Goal: Task Accomplishment & Management: Manage account settings

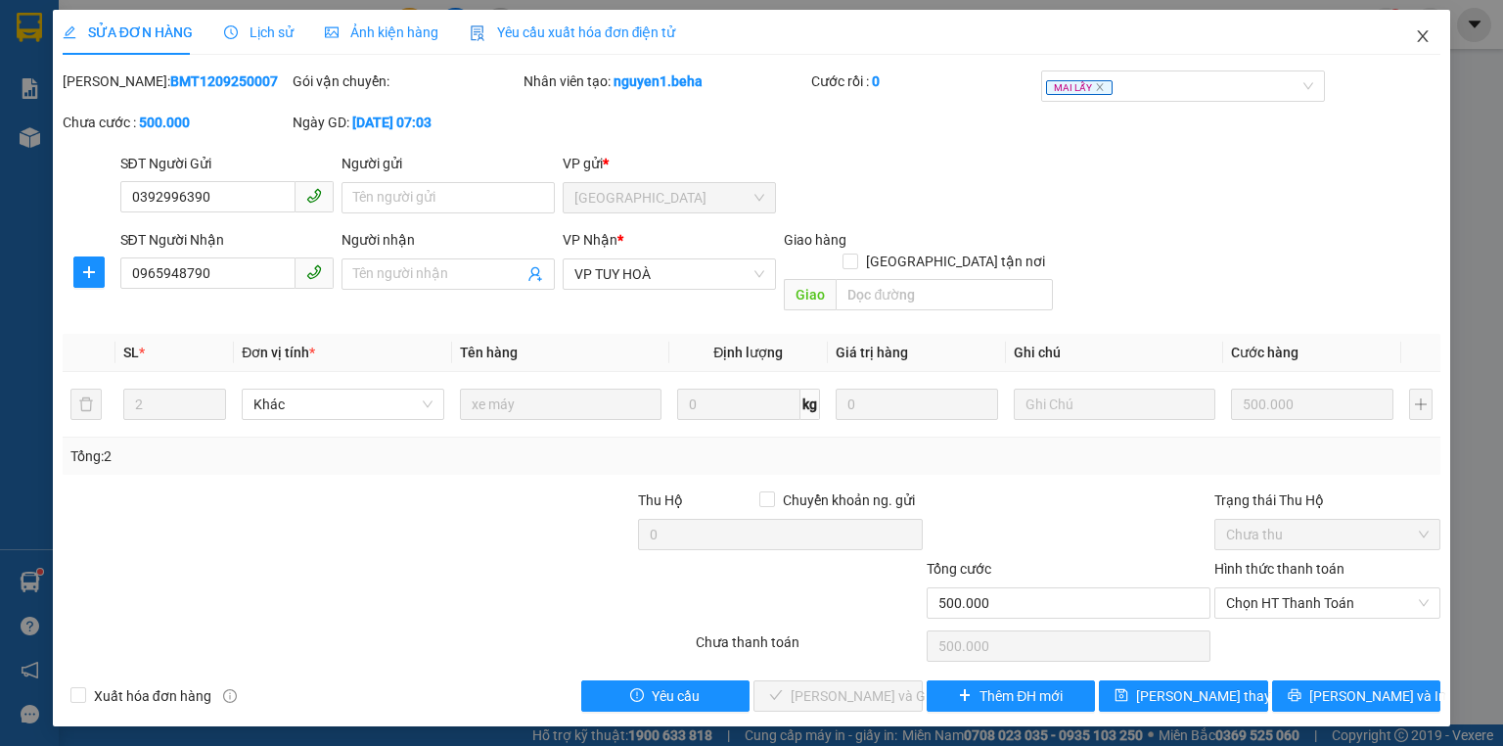
click at [1423, 23] on span "Close" at bounding box center [1423, 37] width 55 height 55
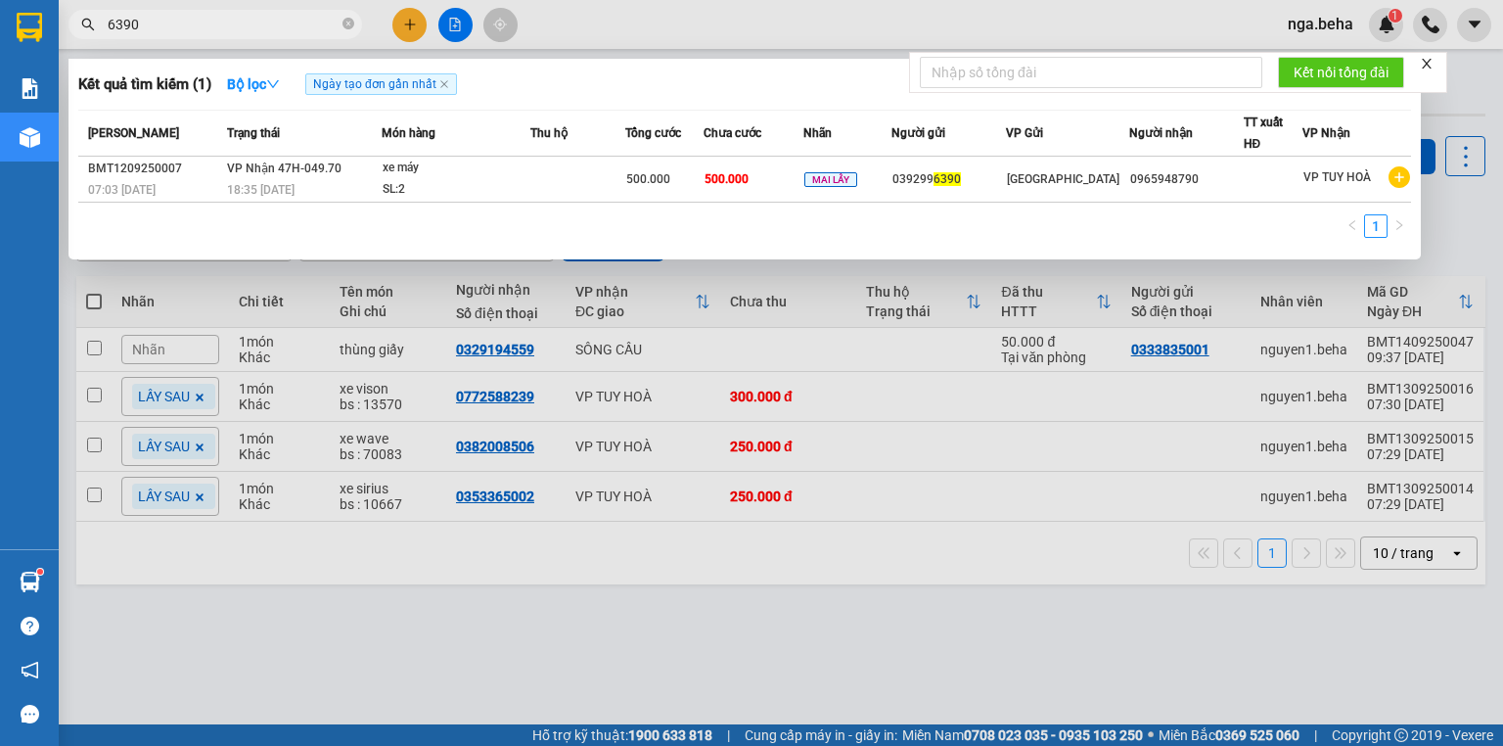
click at [266, 24] on input "6390" at bounding box center [223, 25] width 231 height 22
paste input "0918944793"
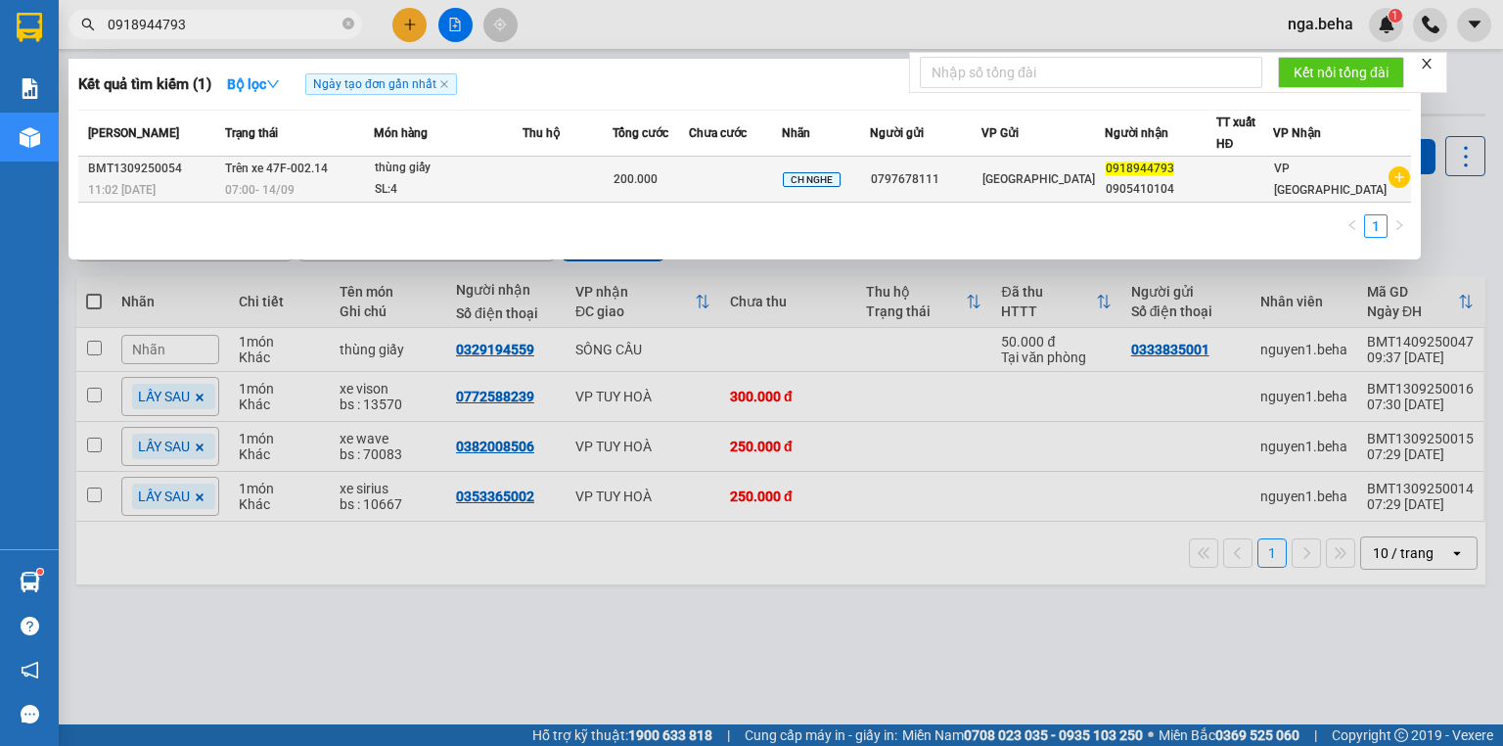
type input "0918944793"
click at [751, 180] on td at bounding box center [735, 180] width 93 height 46
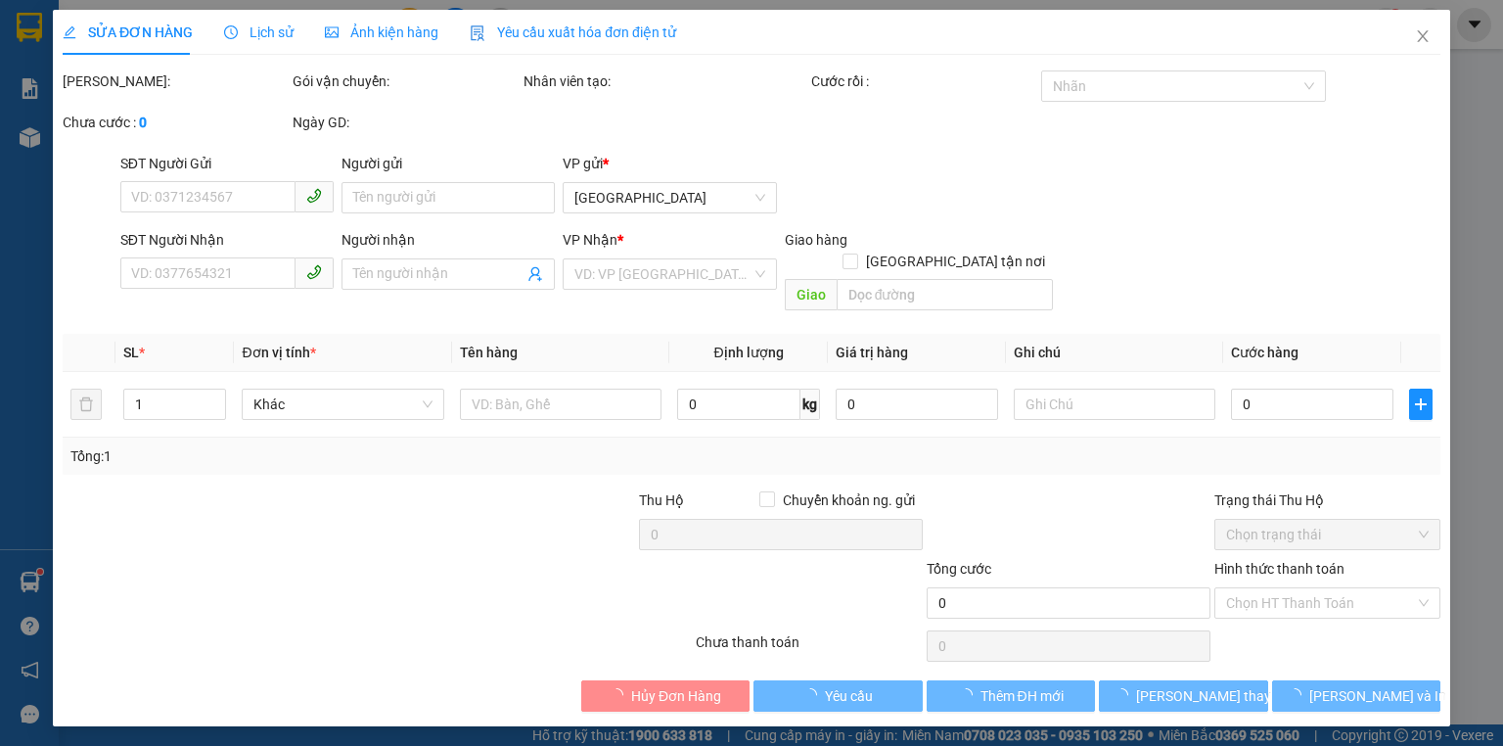
type input "0797678111"
type input "0918944793"
type input "0905410104"
type input "200.000"
type input "0"
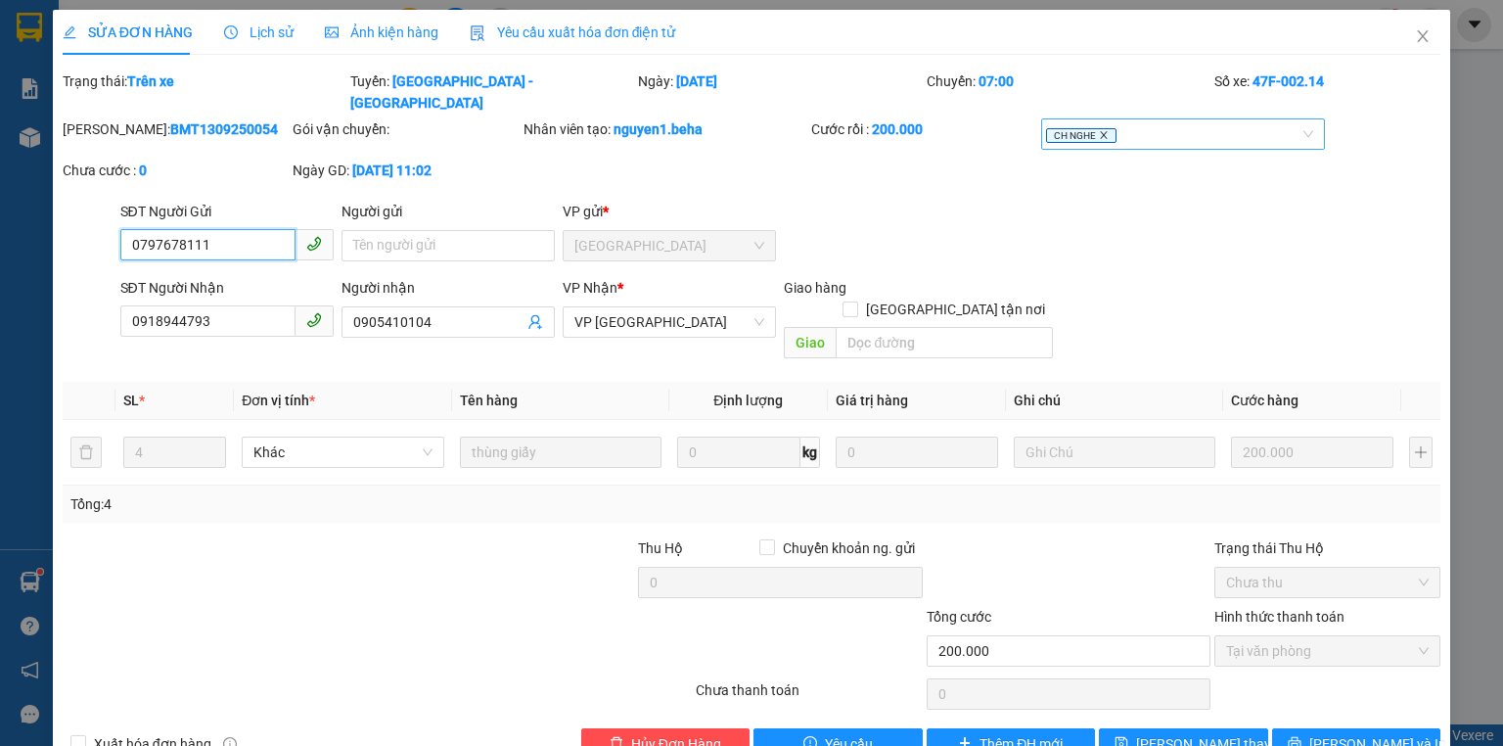
click at [1099, 130] on icon "close" at bounding box center [1104, 135] width 10 height 10
click at [1098, 122] on div at bounding box center [1173, 133] width 254 height 23
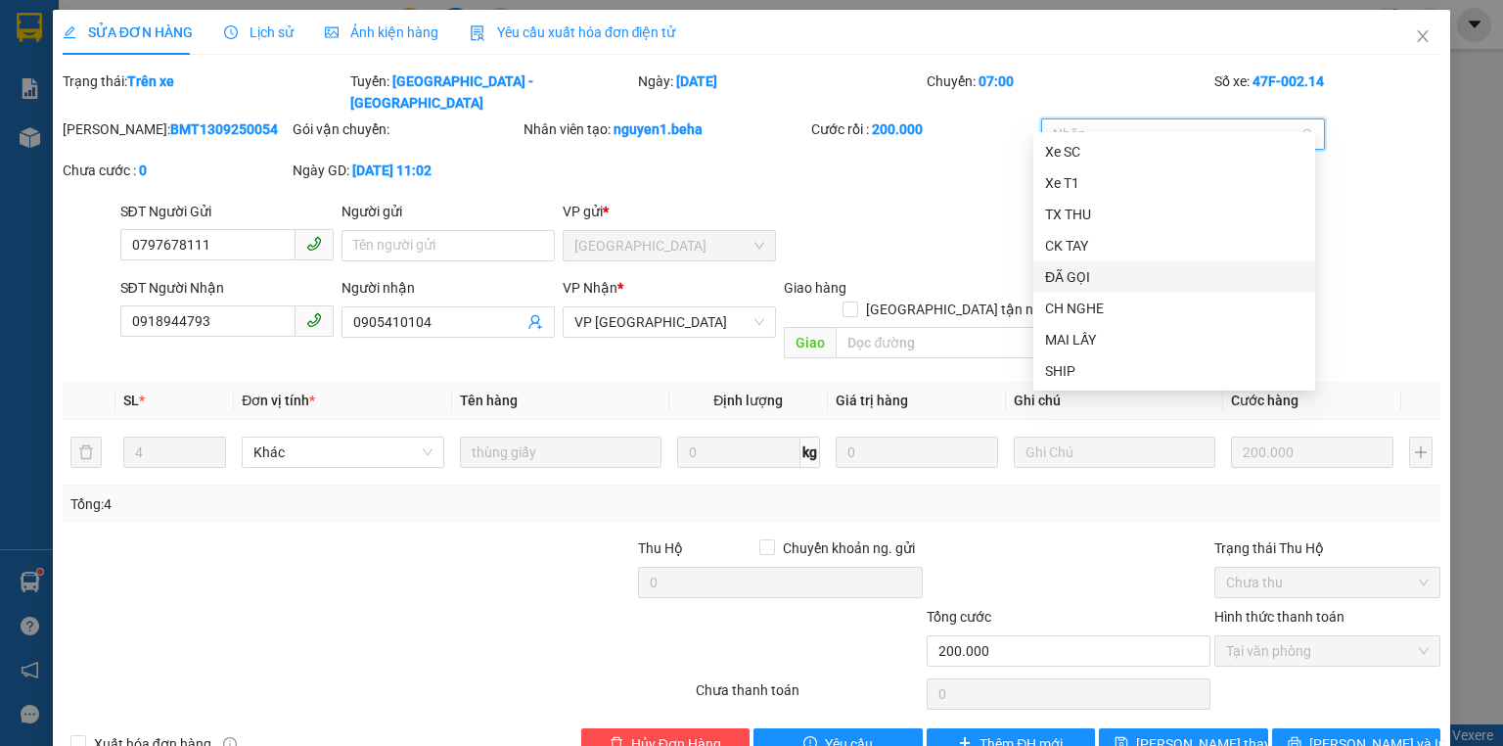
click at [1109, 266] on div "ĐÃ GỌI" at bounding box center [1174, 276] width 282 height 31
click at [856, 301] on input "[GEOGRAPHIC_DATA] tận nơi" at bounding box center [850, 308] width 14 height 14
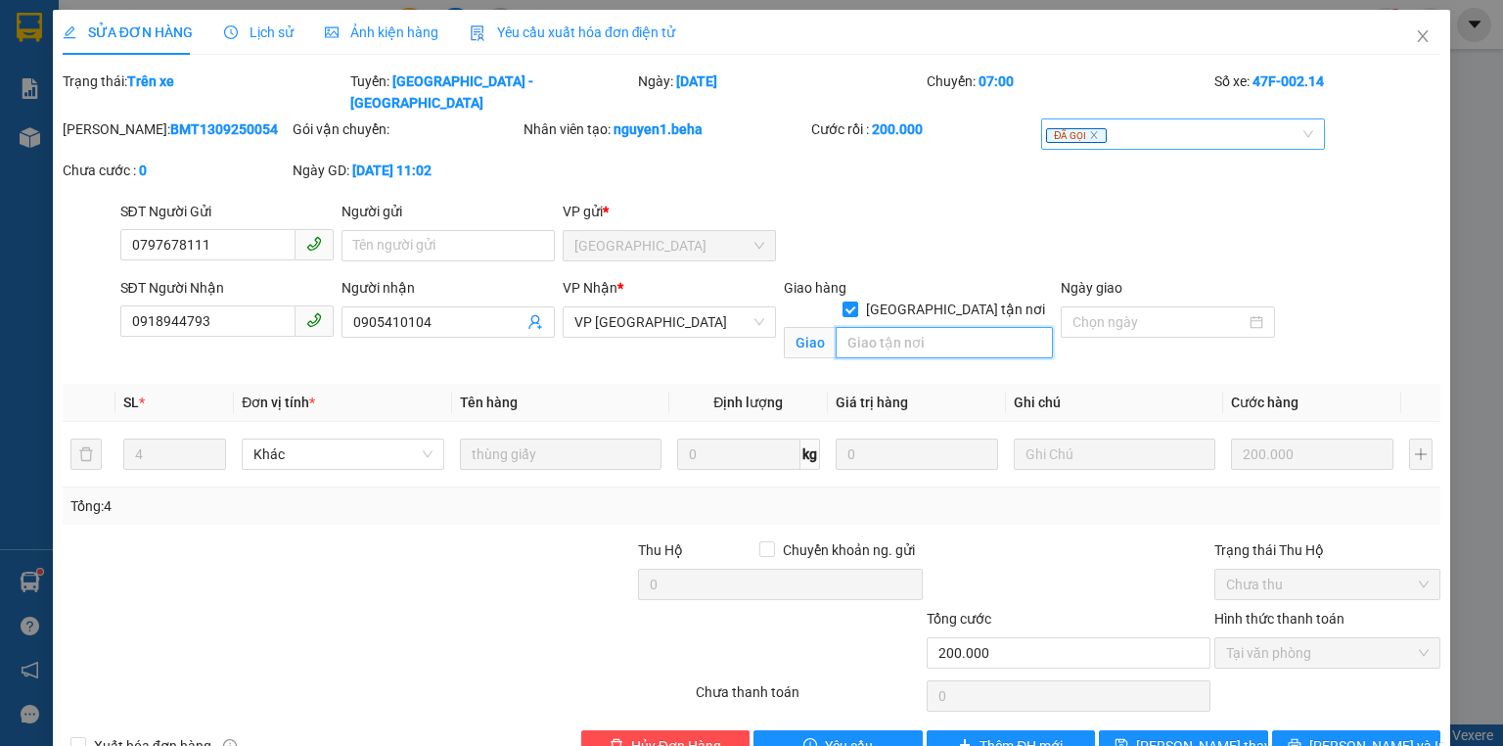
click at [925, 327] on input "search" at bounding box center [944, 342] width 217 height 31
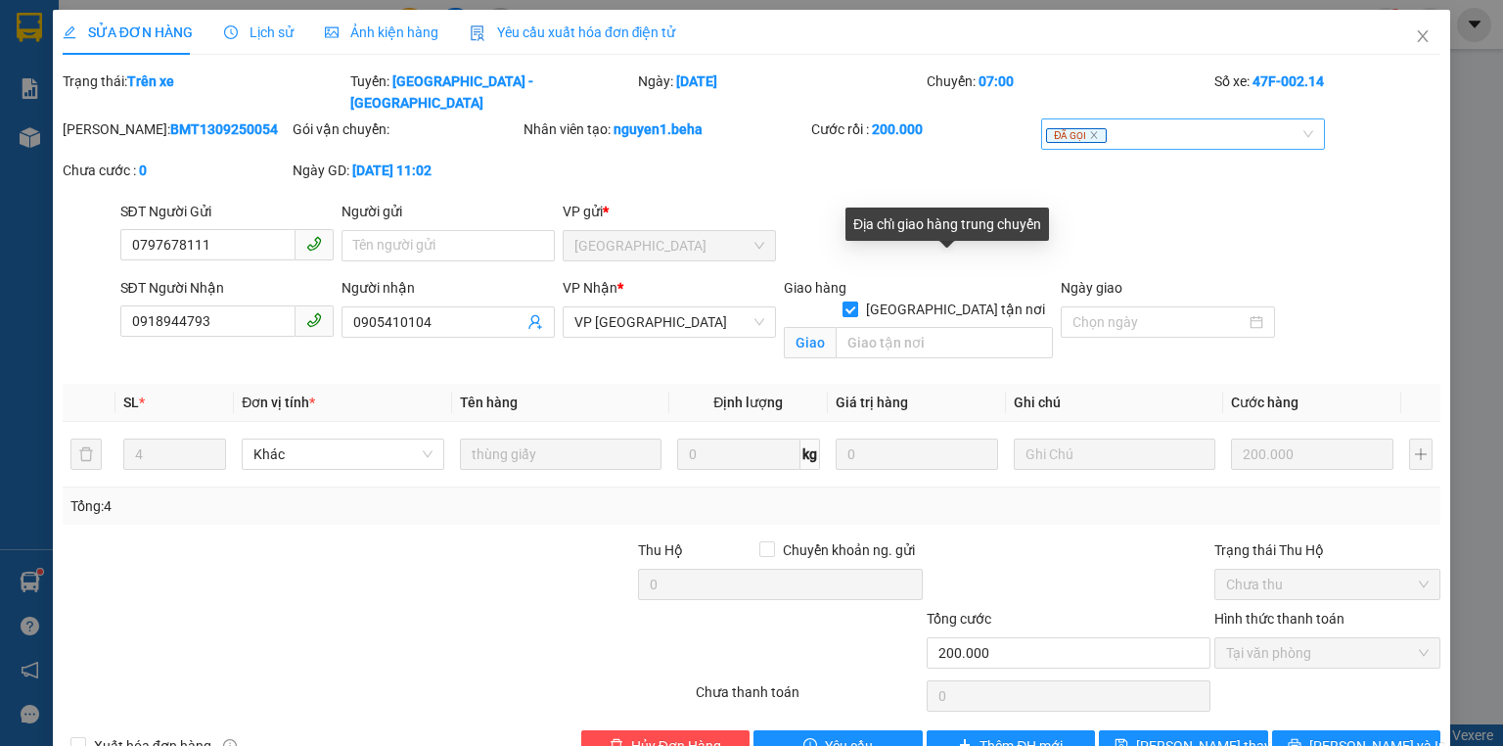
click at [856, 301] on input "[GEOGRAPHIC_DATA] tận nơi" at bounding box center [850, 308] width 14 height 14
checkbox input "false"
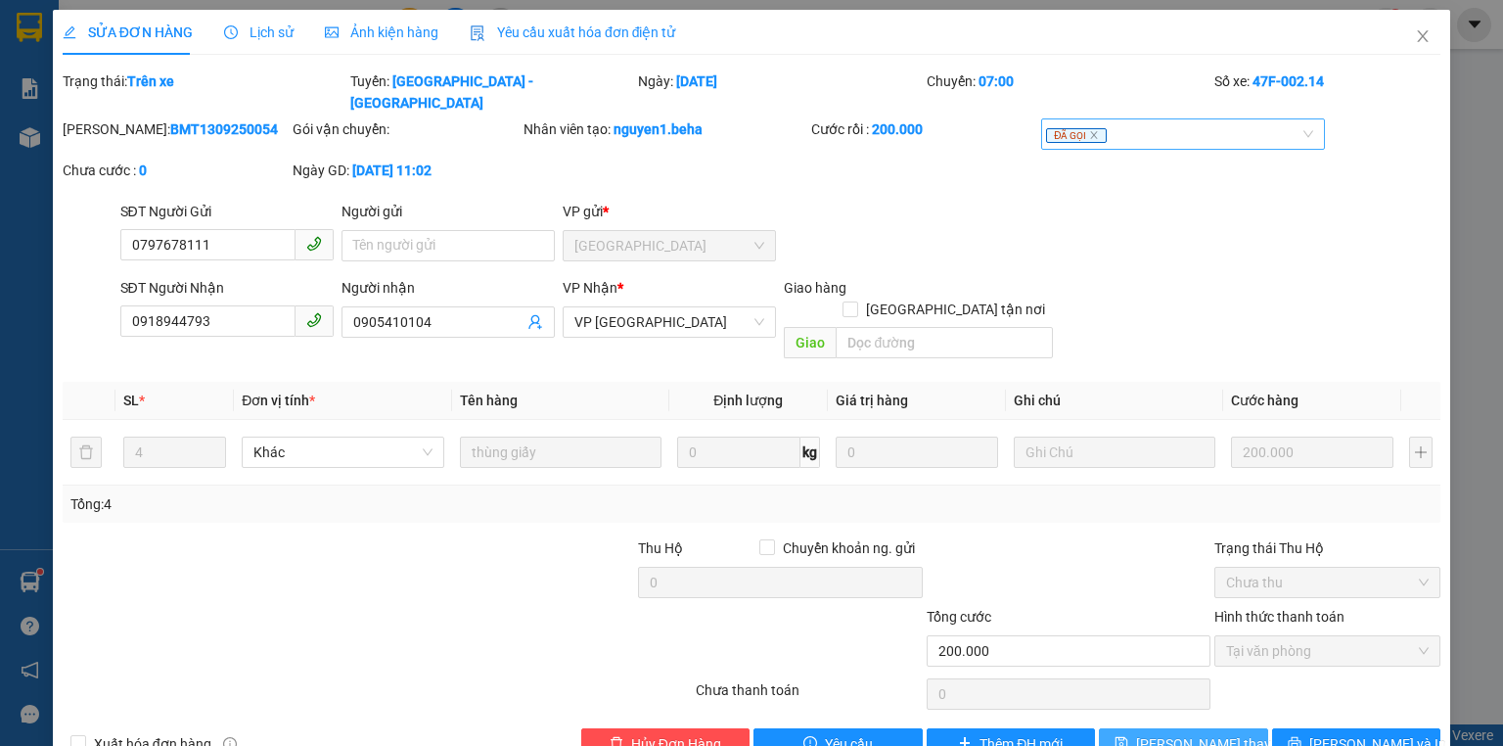
click at [1197, 733] on span "[PERSON_NAME] thay đổi" at bounding box center [1214, 744] width 157 height 22
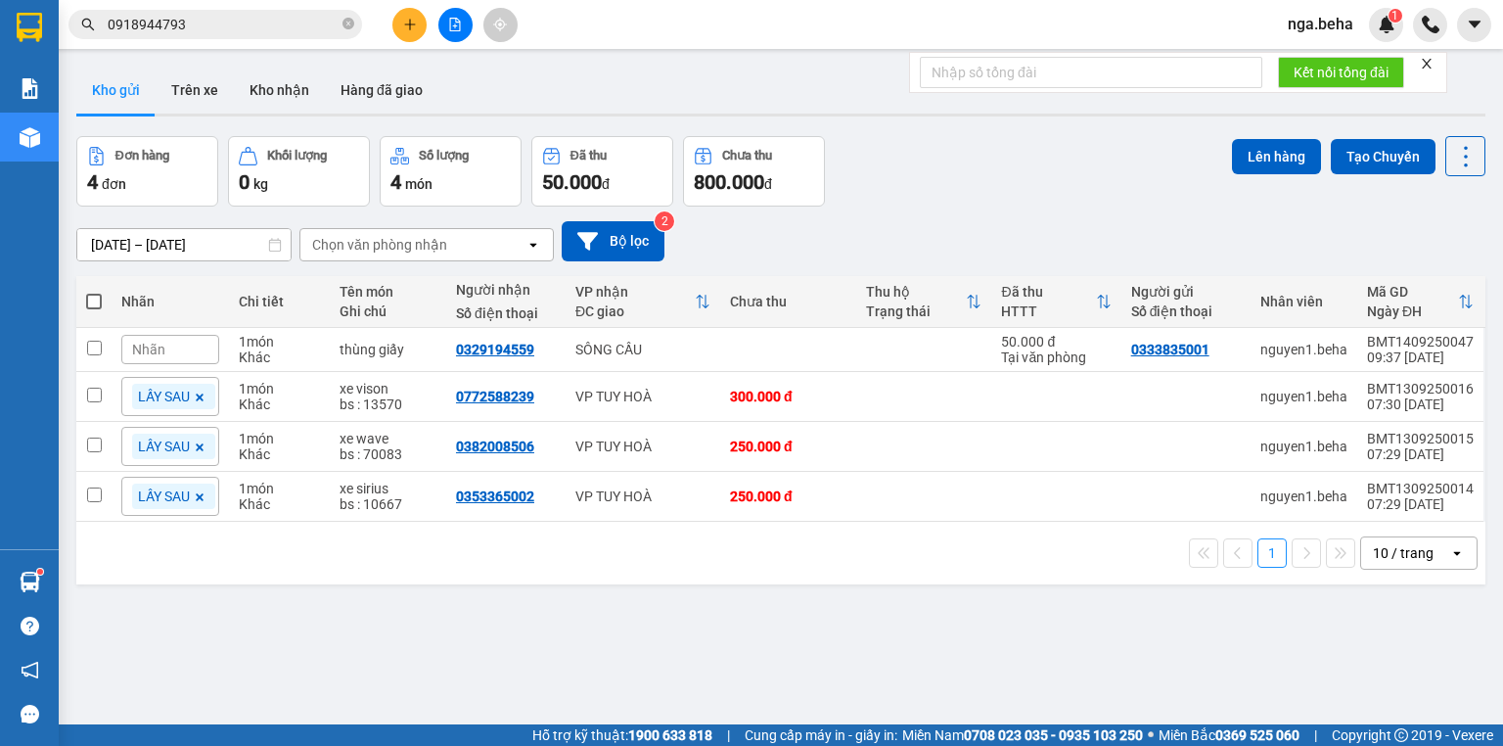
click at [235, 20] on input "0918944793" at bounding box center [223, 25] width 231 height 22
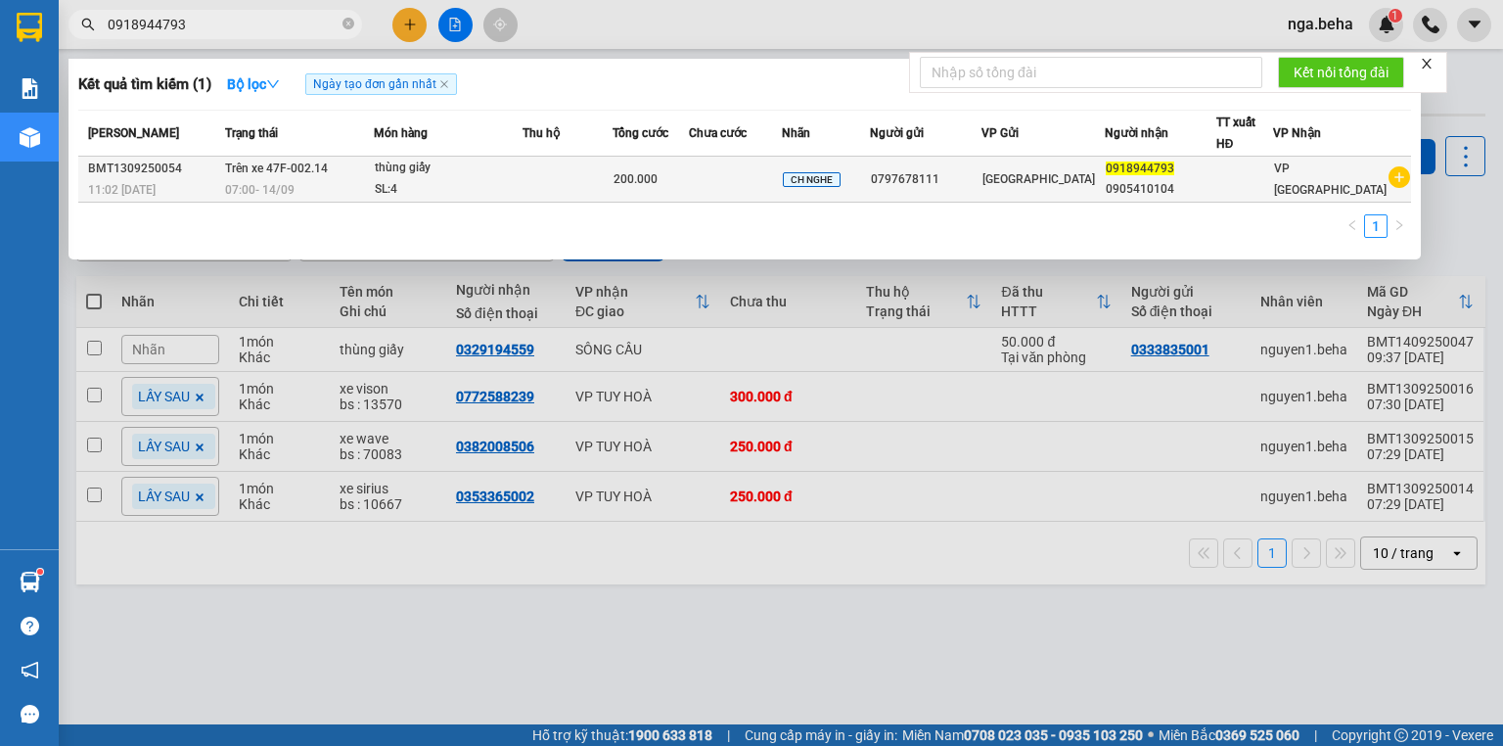
click at [721, 181] on td at bounding box center [735, 180] width 93 height 46
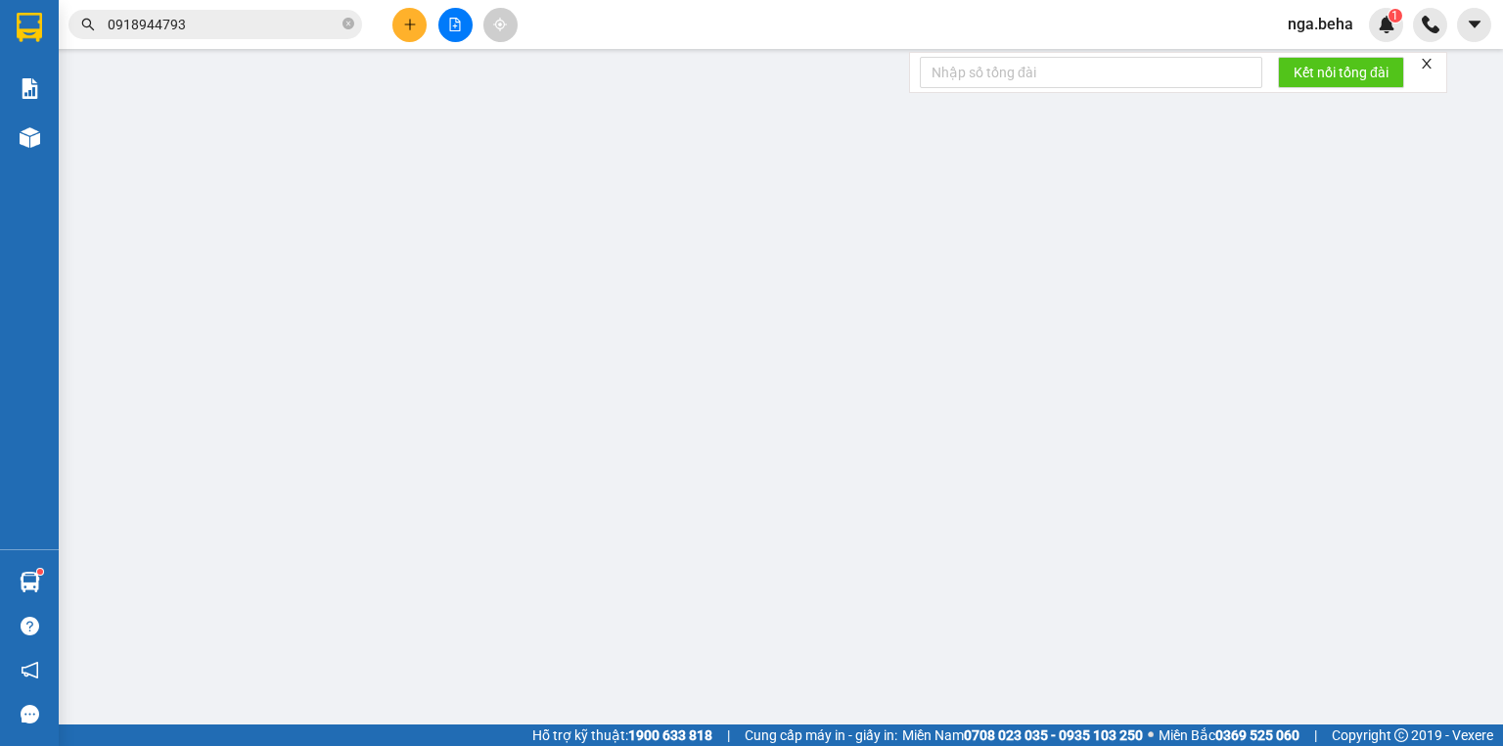
type input "0797678111"
type input "0918944793"
type input "0905410104"
type input "200.000"
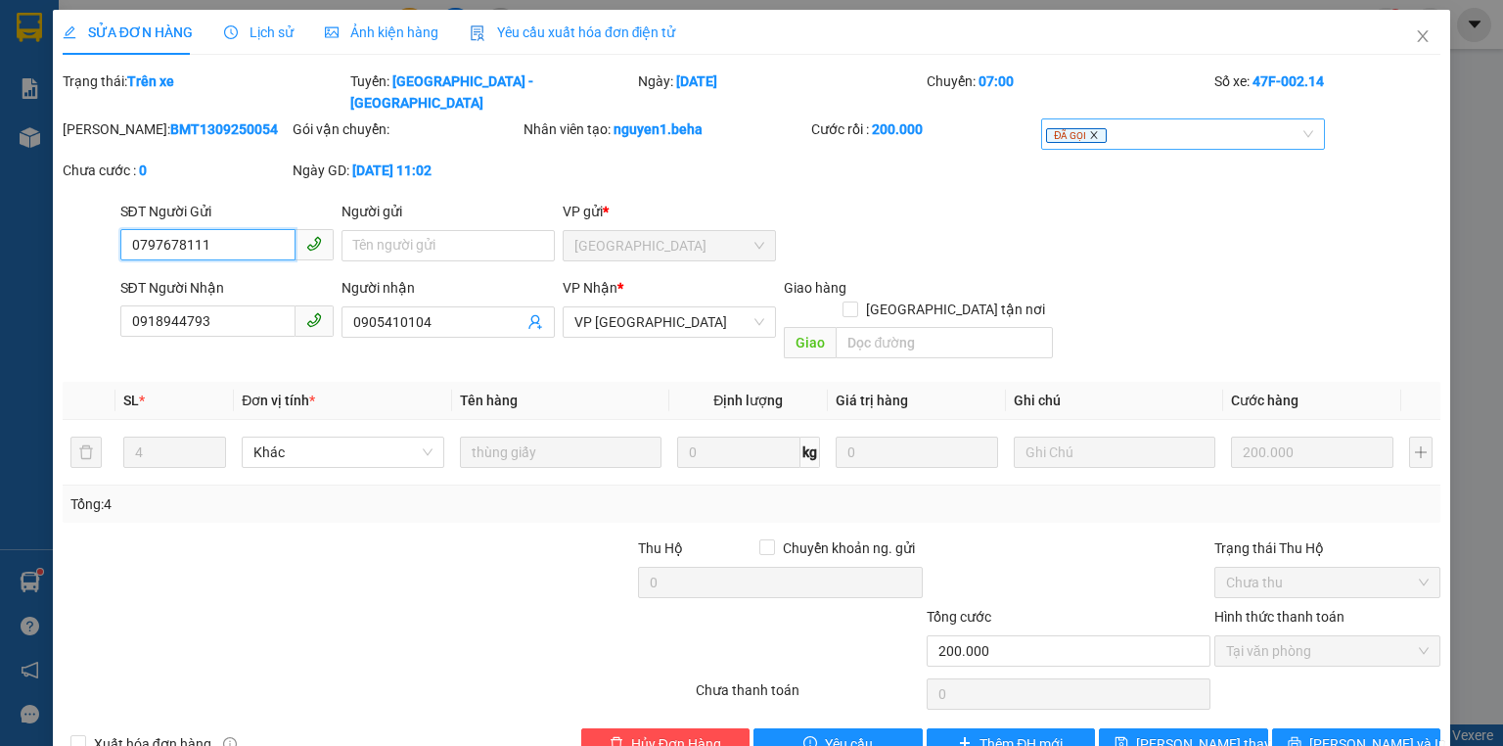
click at [1091, 132] on icon "close" at bounding box center [1094, 135] width 7 height 7
click at [1089, 145] on div "Mã ĐH: BMT1309250054 Gói vận chuyển: Nhân viên tạo: nguyen1.beha Cước rồi : 200…" at bounding box center [752, 159] width 1382 height 82
click at [1097, 122] on div at bounding box center [1173, 133] width 254 height 23
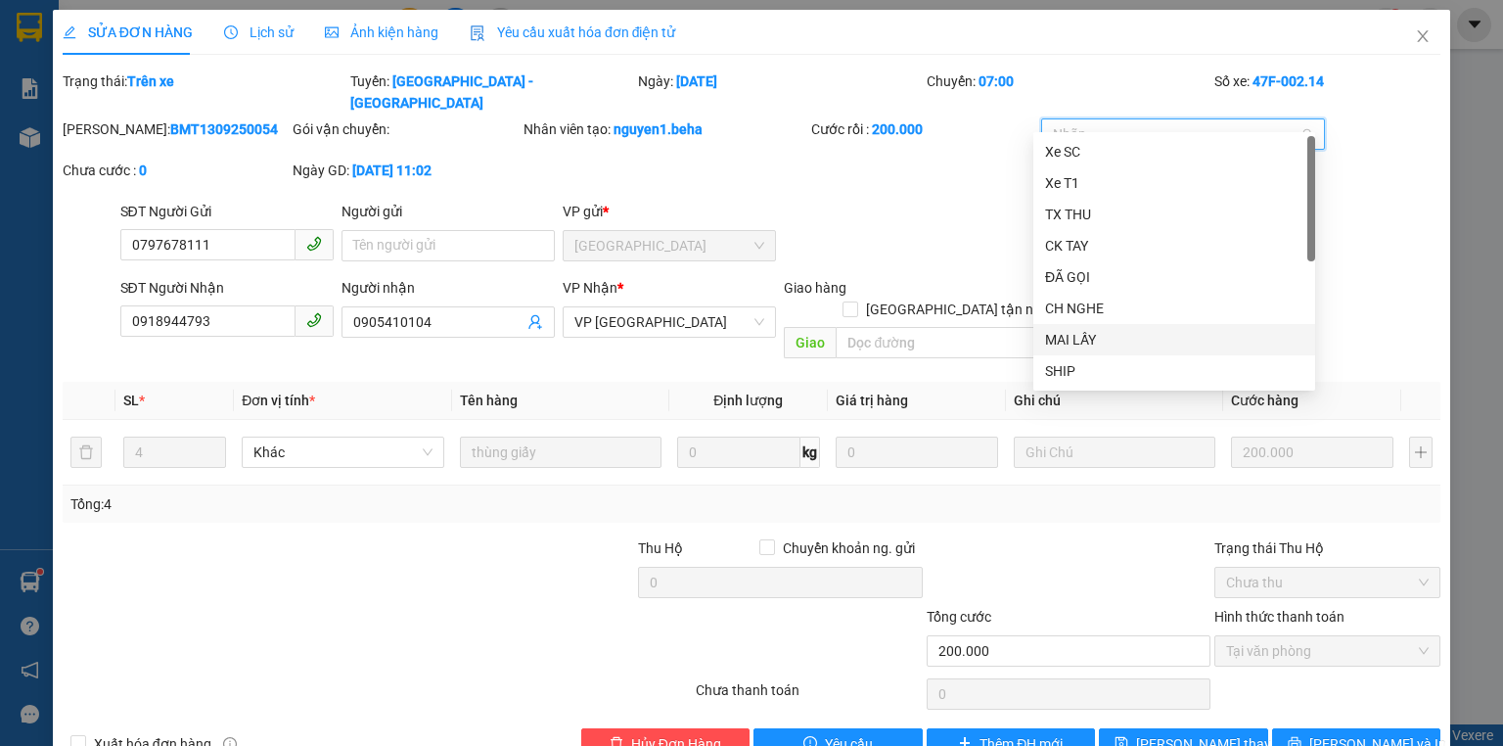
click at [1109, 335] on div "MAI LẤY" at bounding box center [1174, 340] width 258 height 22
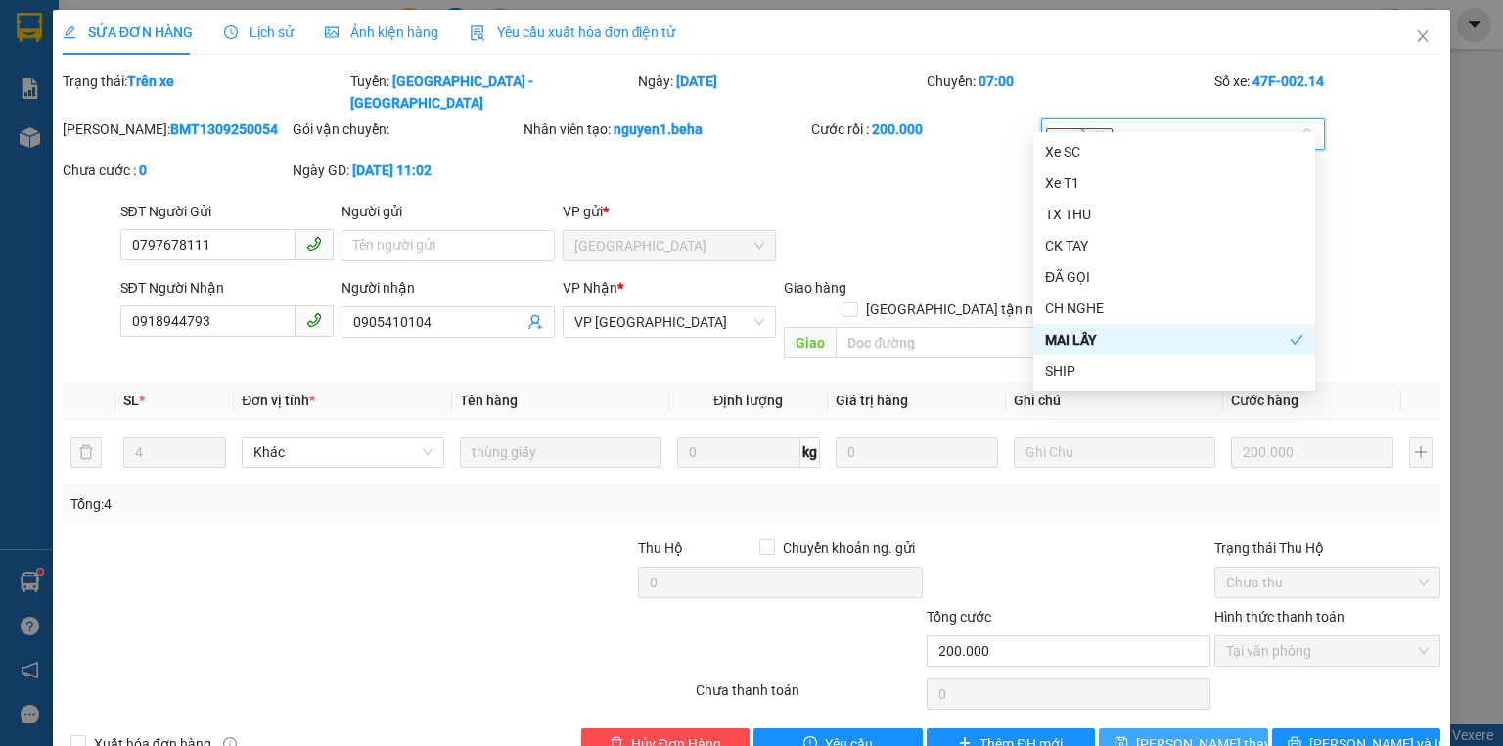
click at [1153, 733] on span "[PERSON_NAME] thay đổi" at bounding box center [1214, 744] width 157 height 22
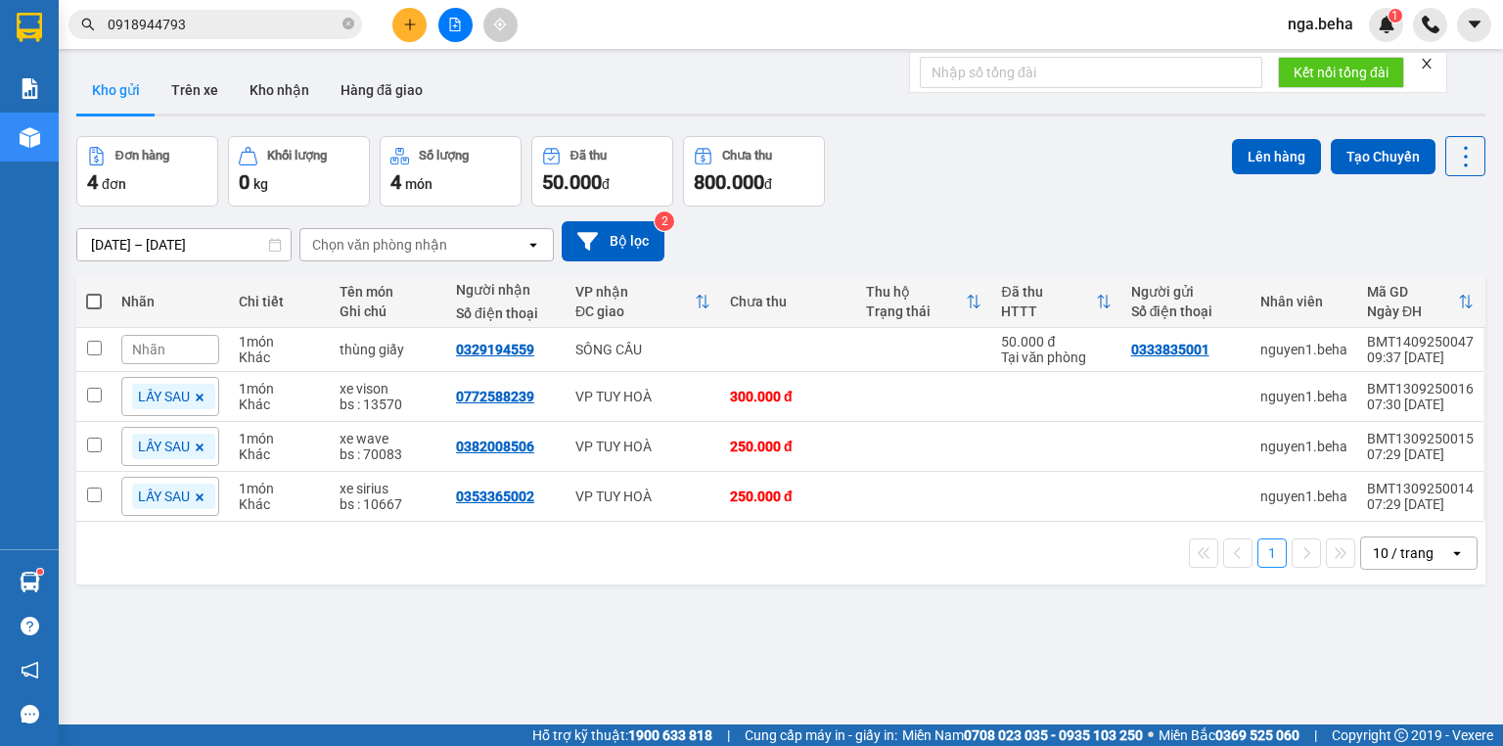
click at [283, 27] on input "0918944793" at bounding box center [223, 25] width 231 height 22
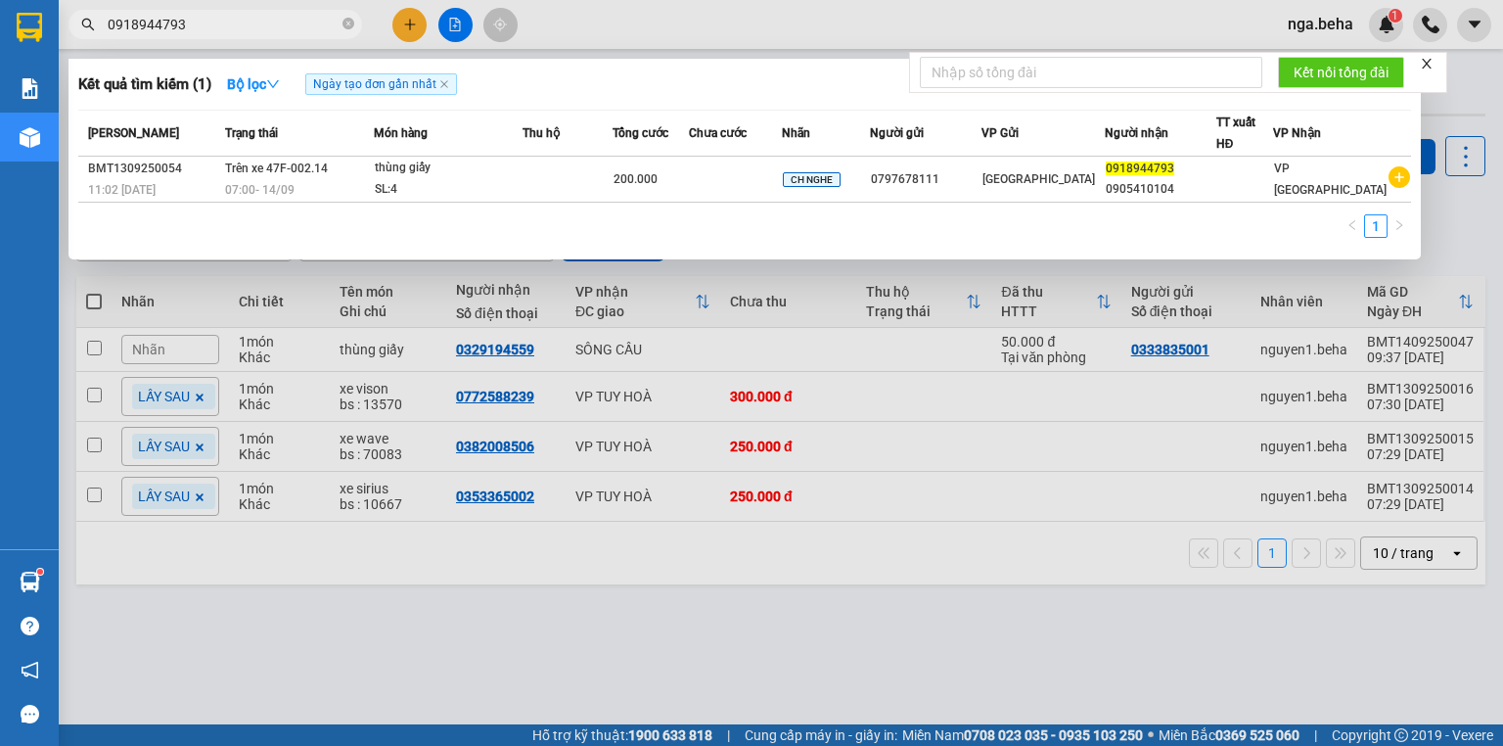
click at [283, 27] on input "0918944793" at bounding box center [223, 25] width 231 height 22
paste input "67337329"
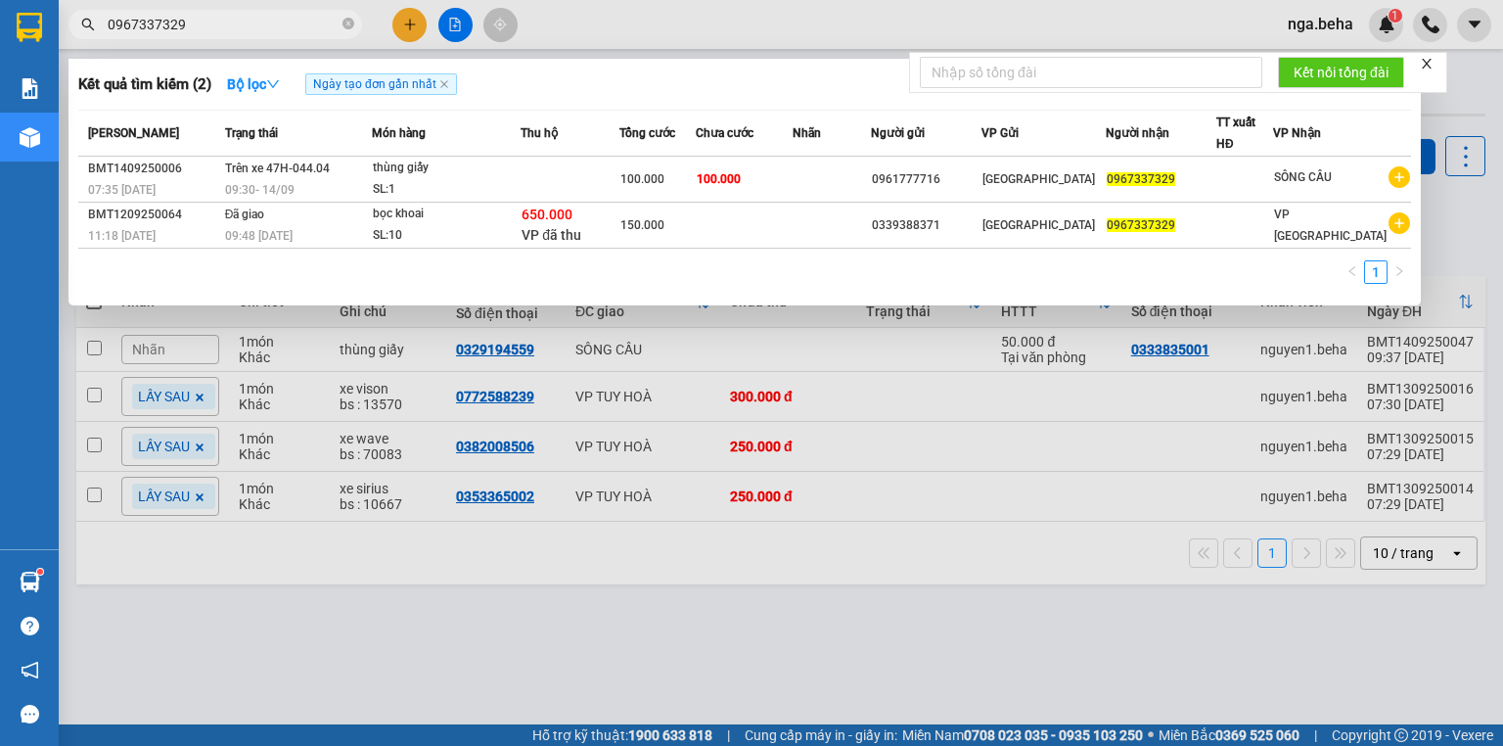
type input "0967337329"
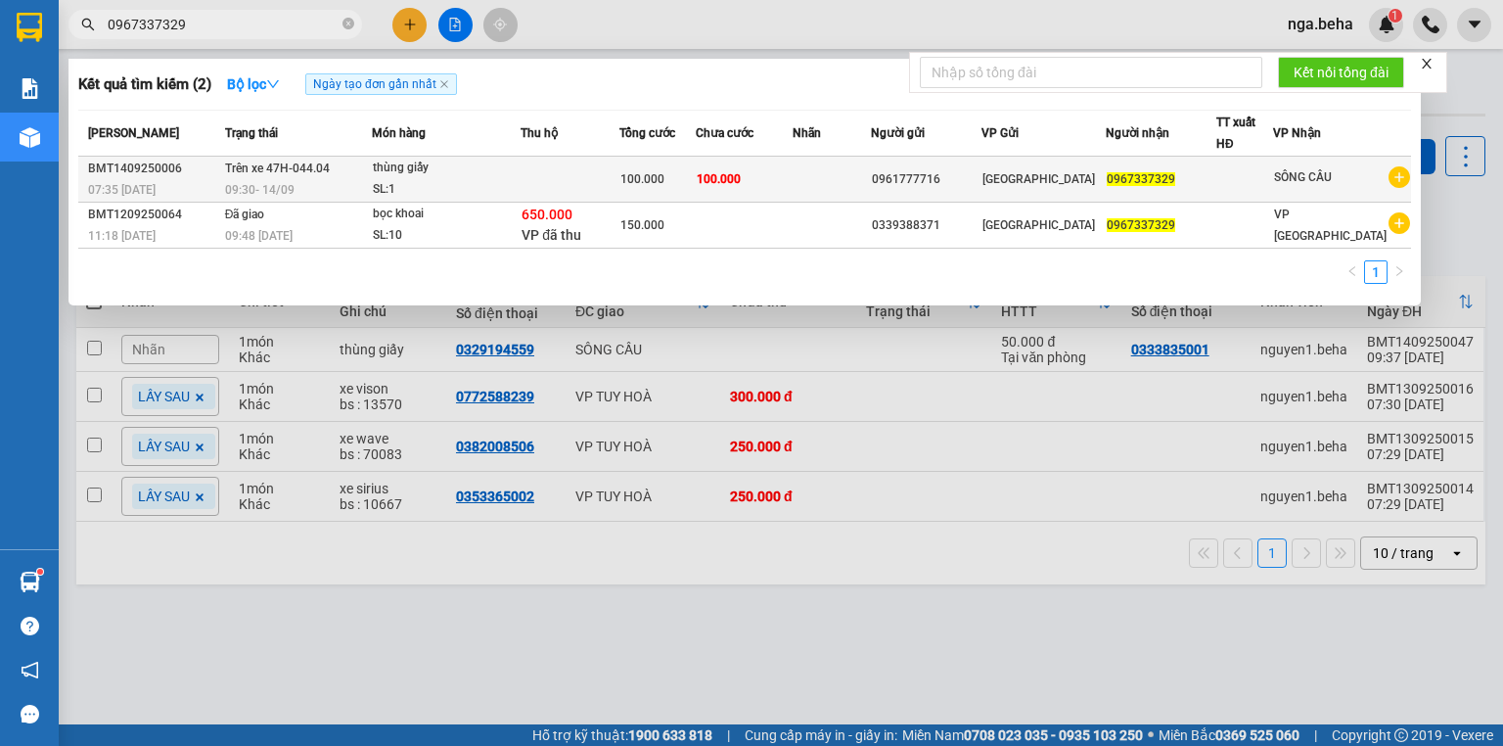
click at [793, 184] on td "100.000" at bounding box center [744, 180] width 97 height 46
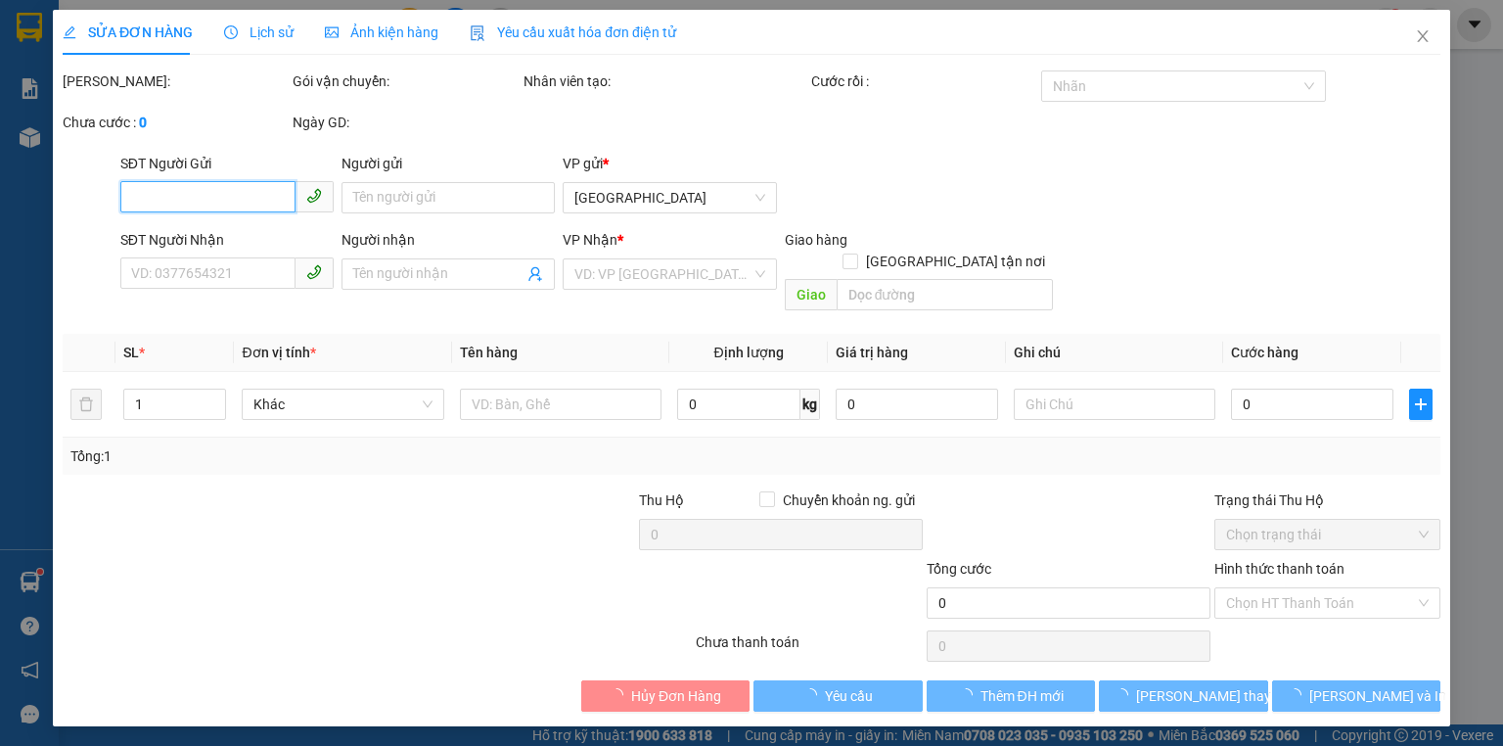
type input "0961777716"
type input "0967337329"
type input "100.000"
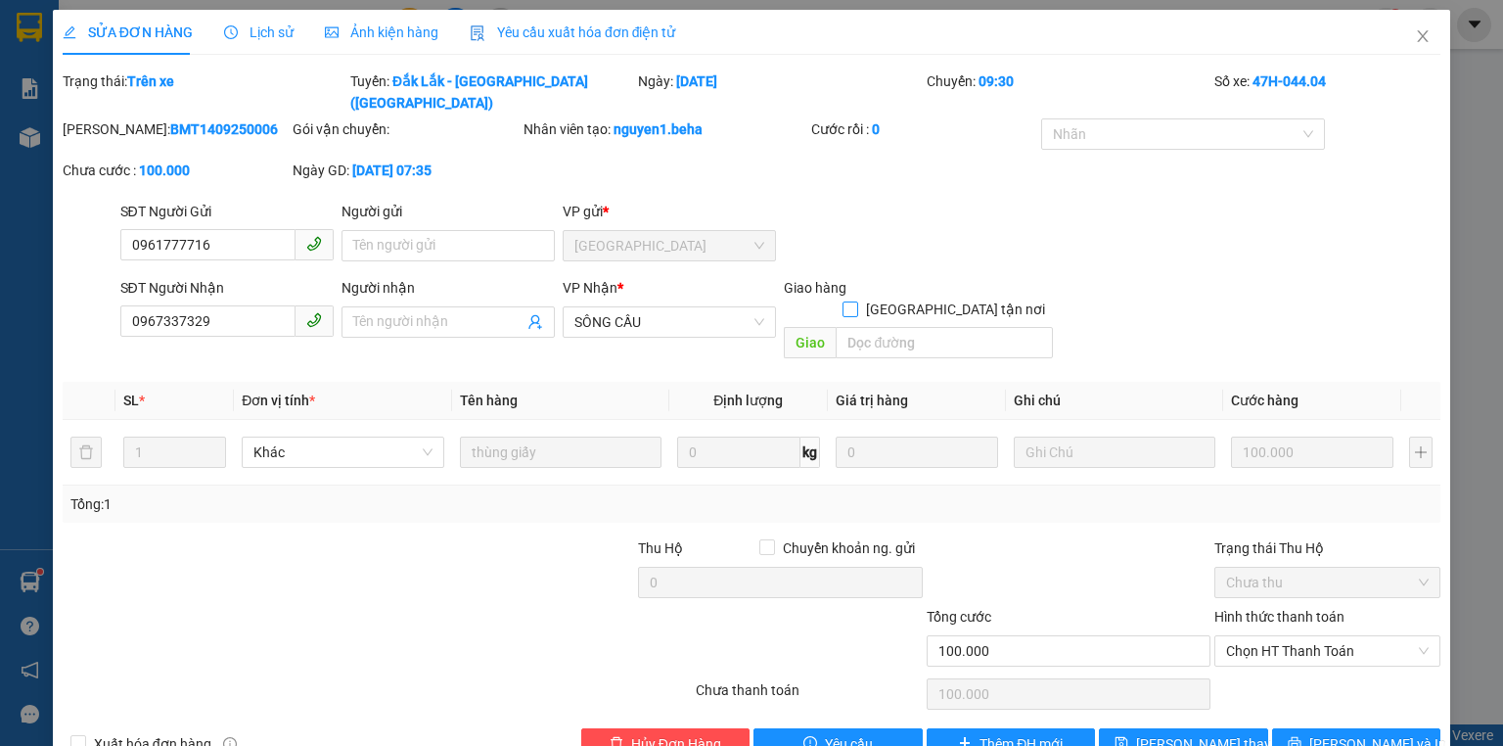
click at [856, 301] on input "[GEOGRAPHIC_DATA] tận nơi" at bounding box center [850, 308] width 14 height 14
checkbox input "true"
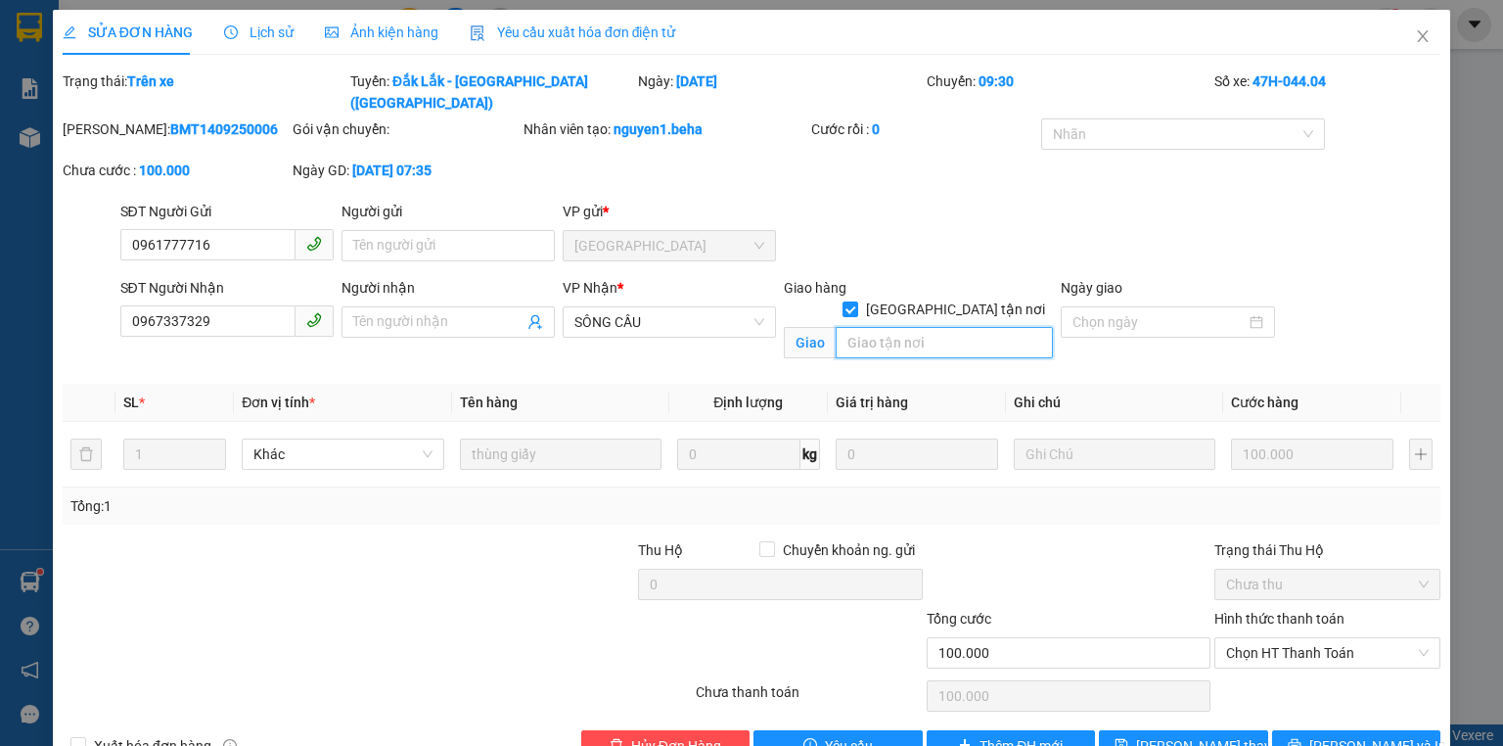
click at [935, 327] on input "search" at bounding box center [944, 342] width 217 height 31
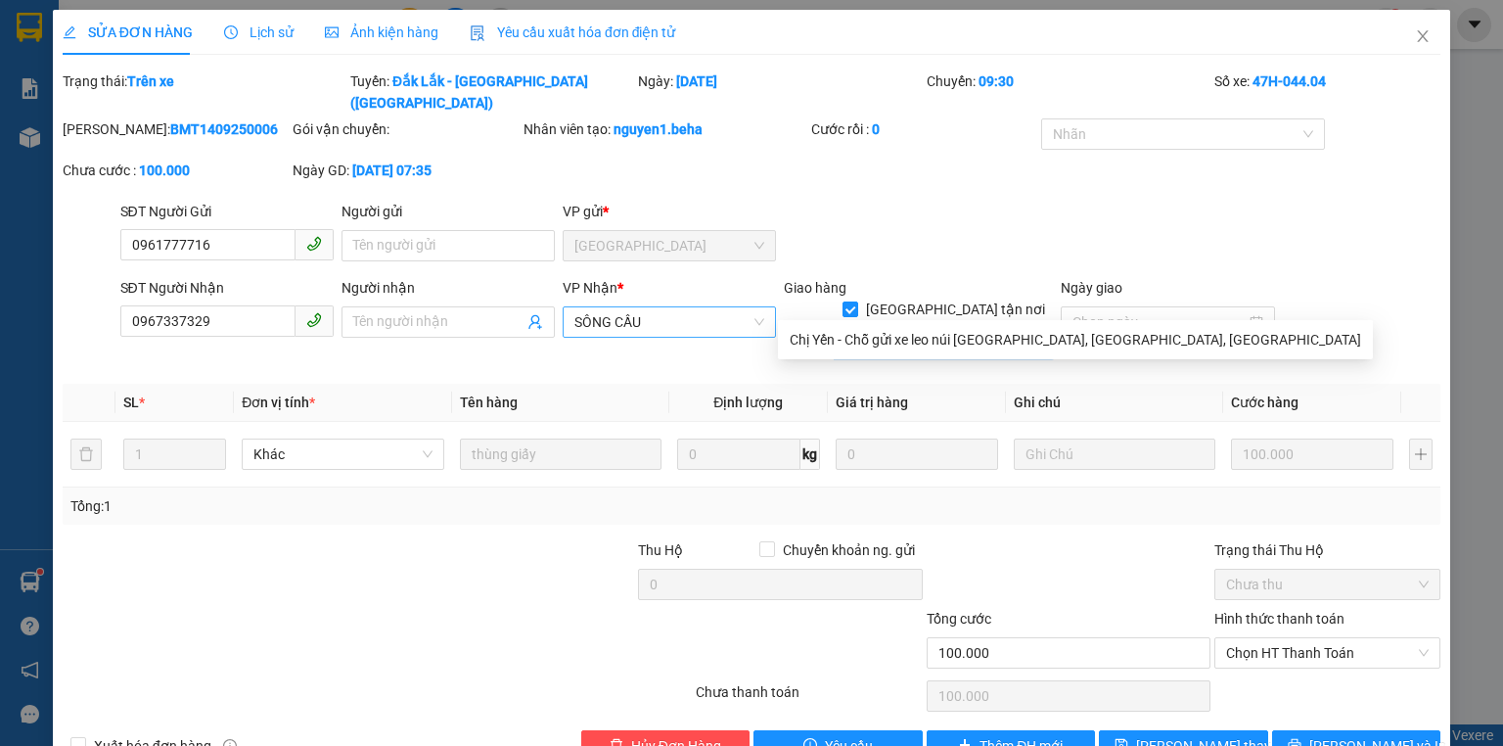
click at [612, 307] on span "SÔNG CẦU" at bounding box center [669, 321] width 190 height 29
type input "[PERSON_NAME] , gửi xe buýt"
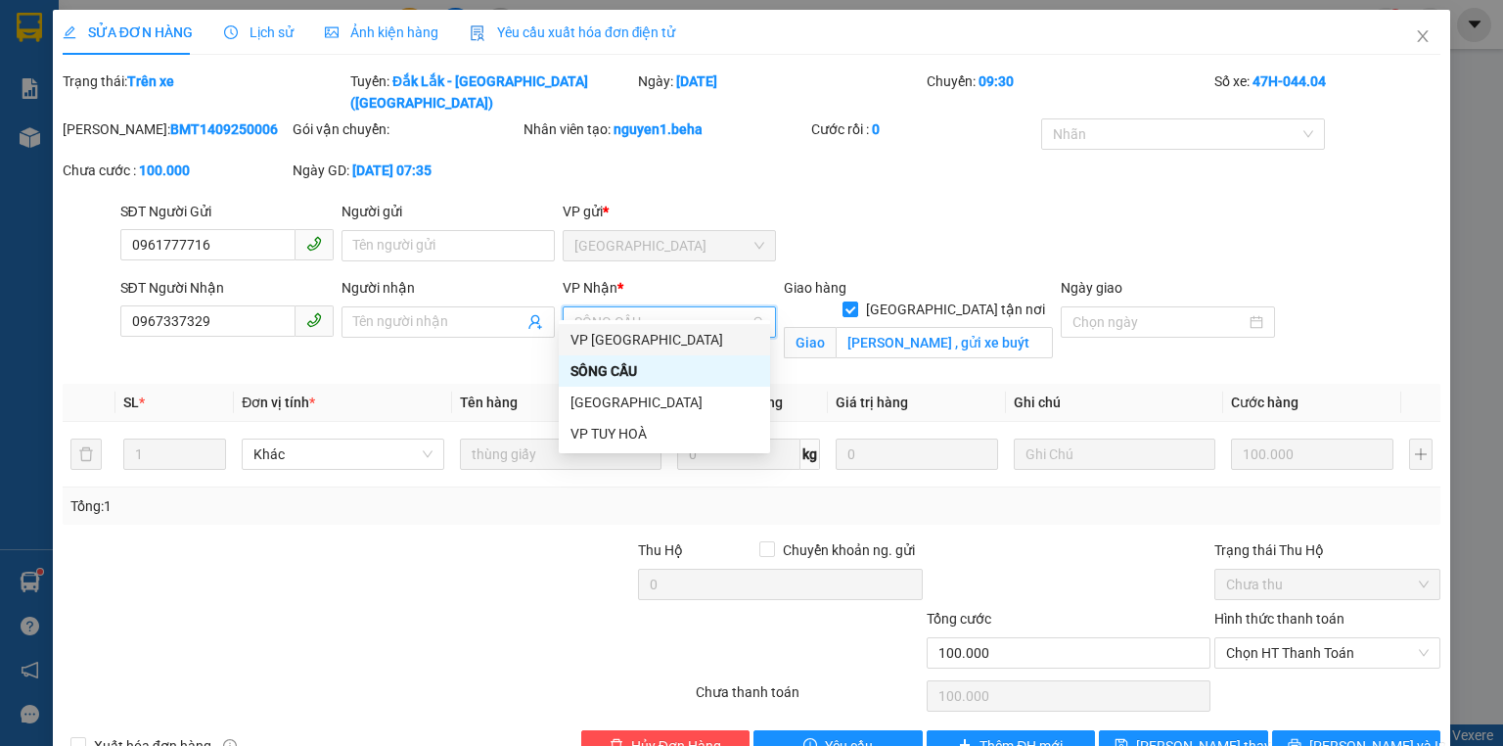
click at [666, 343] on div "VP [GEOGRAPHIC_DATA]" at bounding box center [665, 340] width 188 height 22
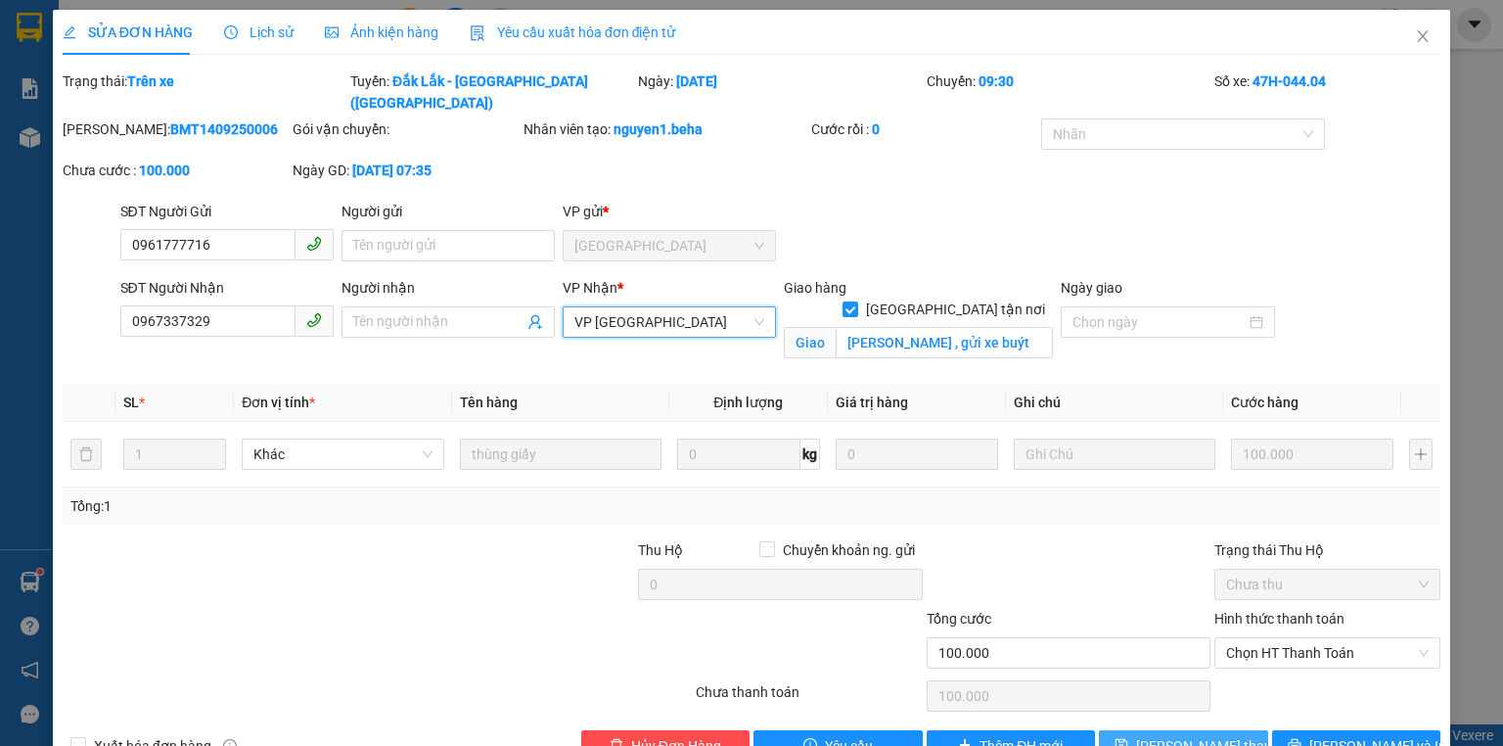
click at [1172, 735] on span "[PERSON_NAME] thay đổi" at bounding box center [1214, 746] width 157 height 22
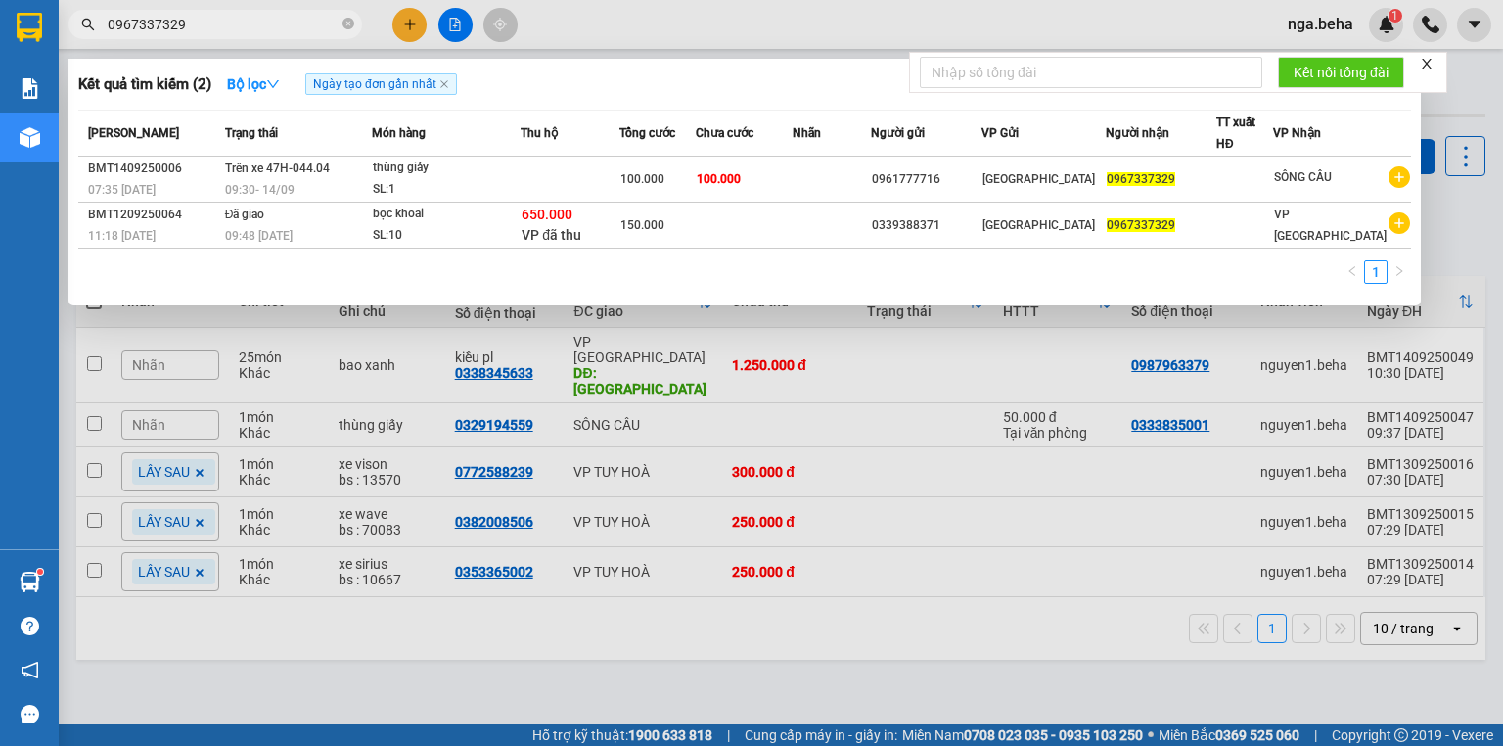
click at [254, 24] on input "0967337329" at bounding box center [223, 25] width 231 height 22
paste input "14140334"
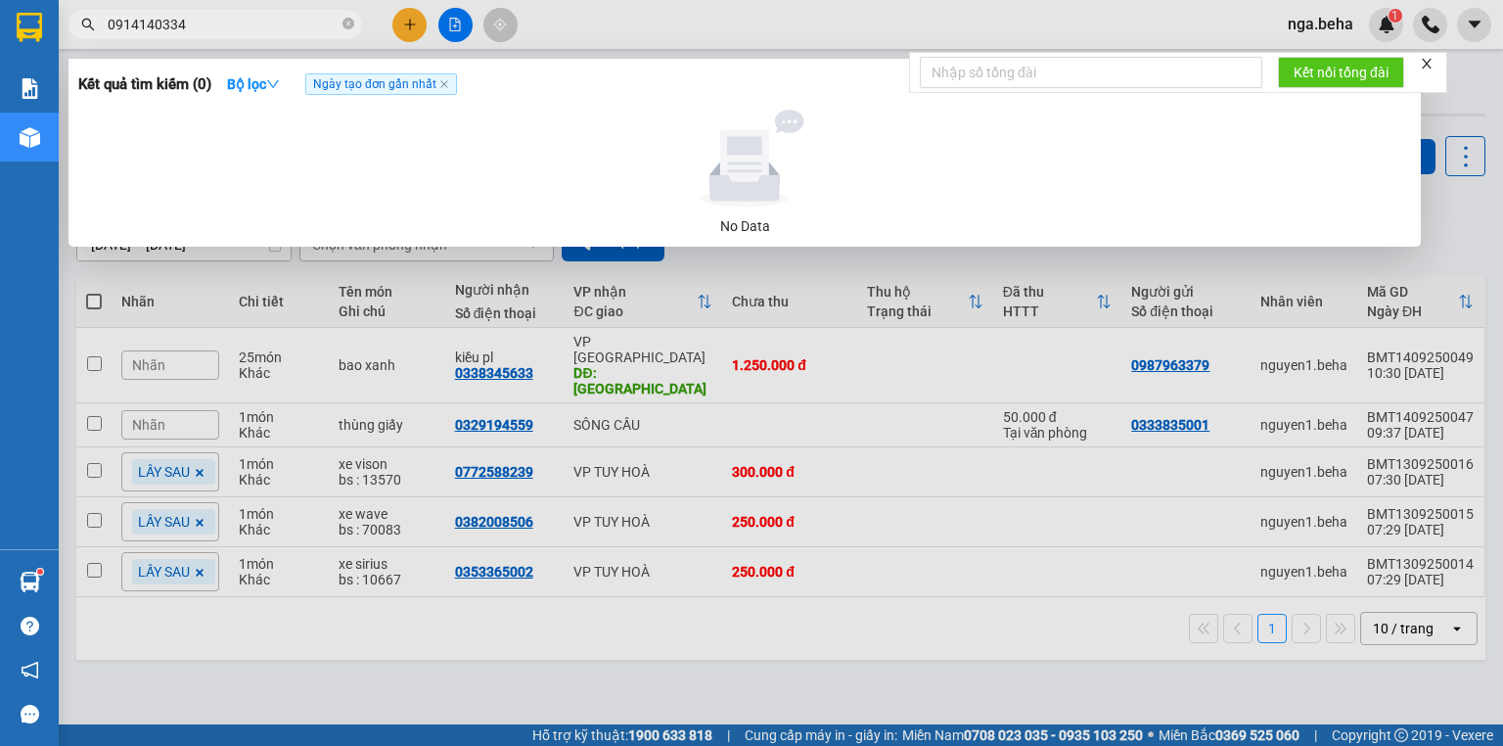
click at [219, 35] on span "0914140334" at bounding box center [216, 24] width 294 height 29
click at [222, 27] on input "0914140334" at bounding box center [223, 25] width 231 height 22
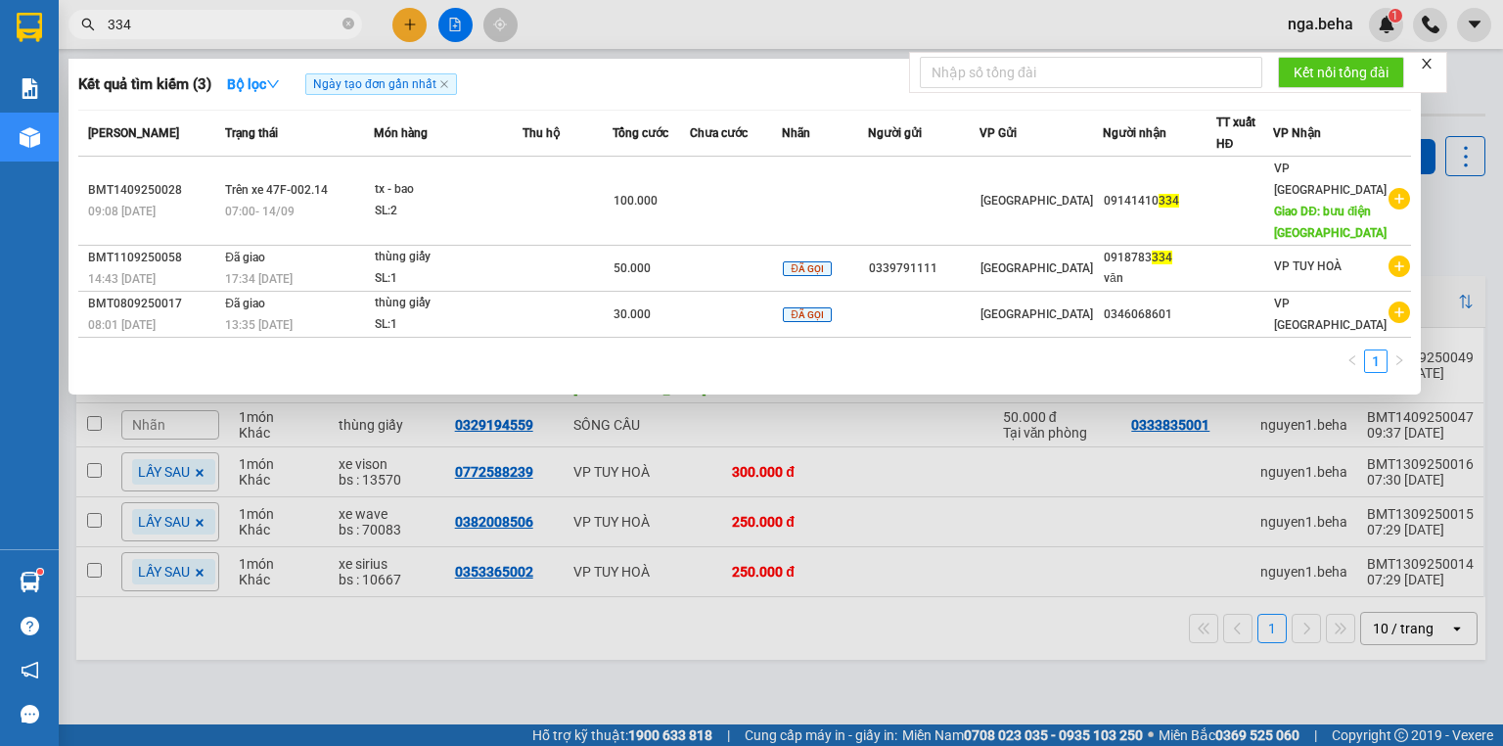
type input "334"
click at [688, 350] on div "1" at bounding box center [744, 366] width 1333 height 35
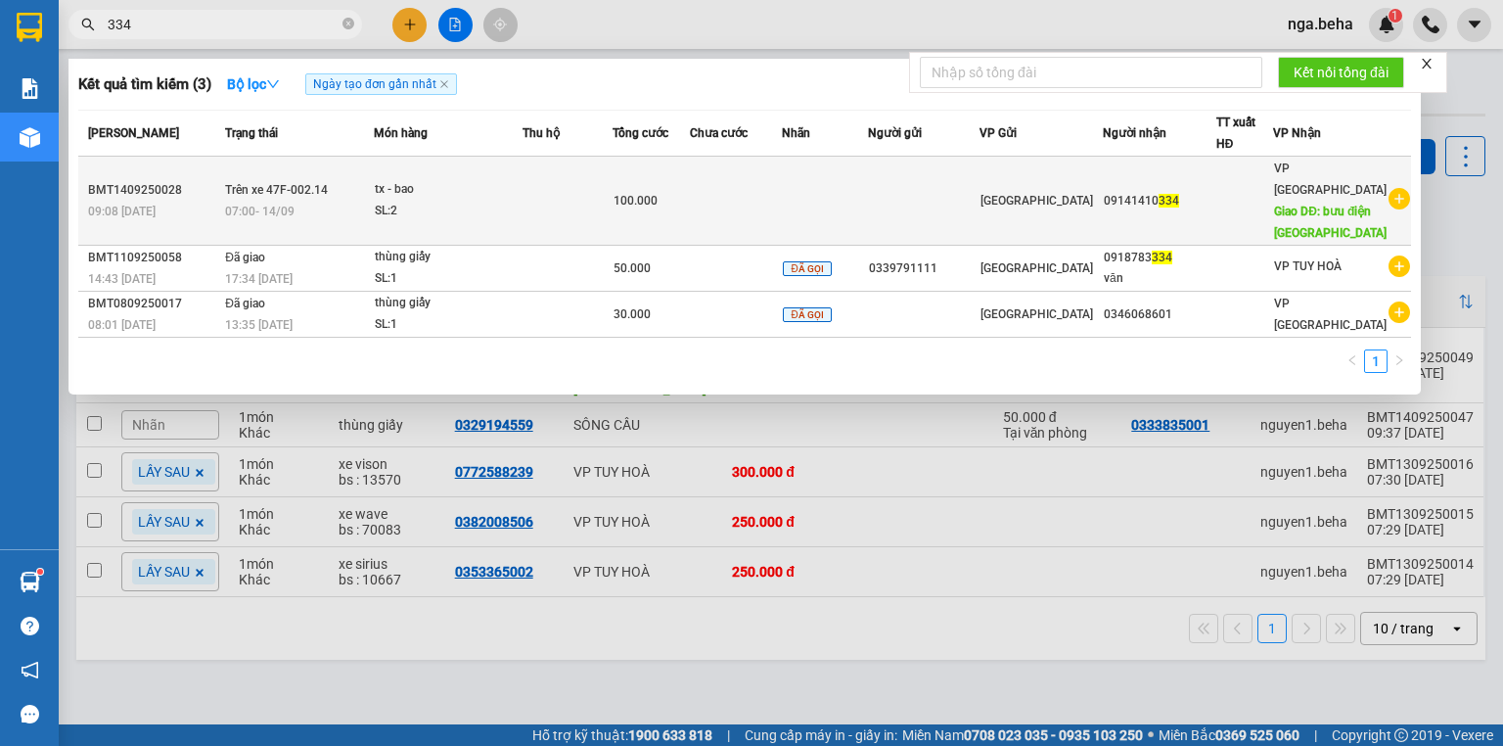
click at [1135, 191] on div "09141410 334" at bounding box center [1160, 201] width 112 height 21
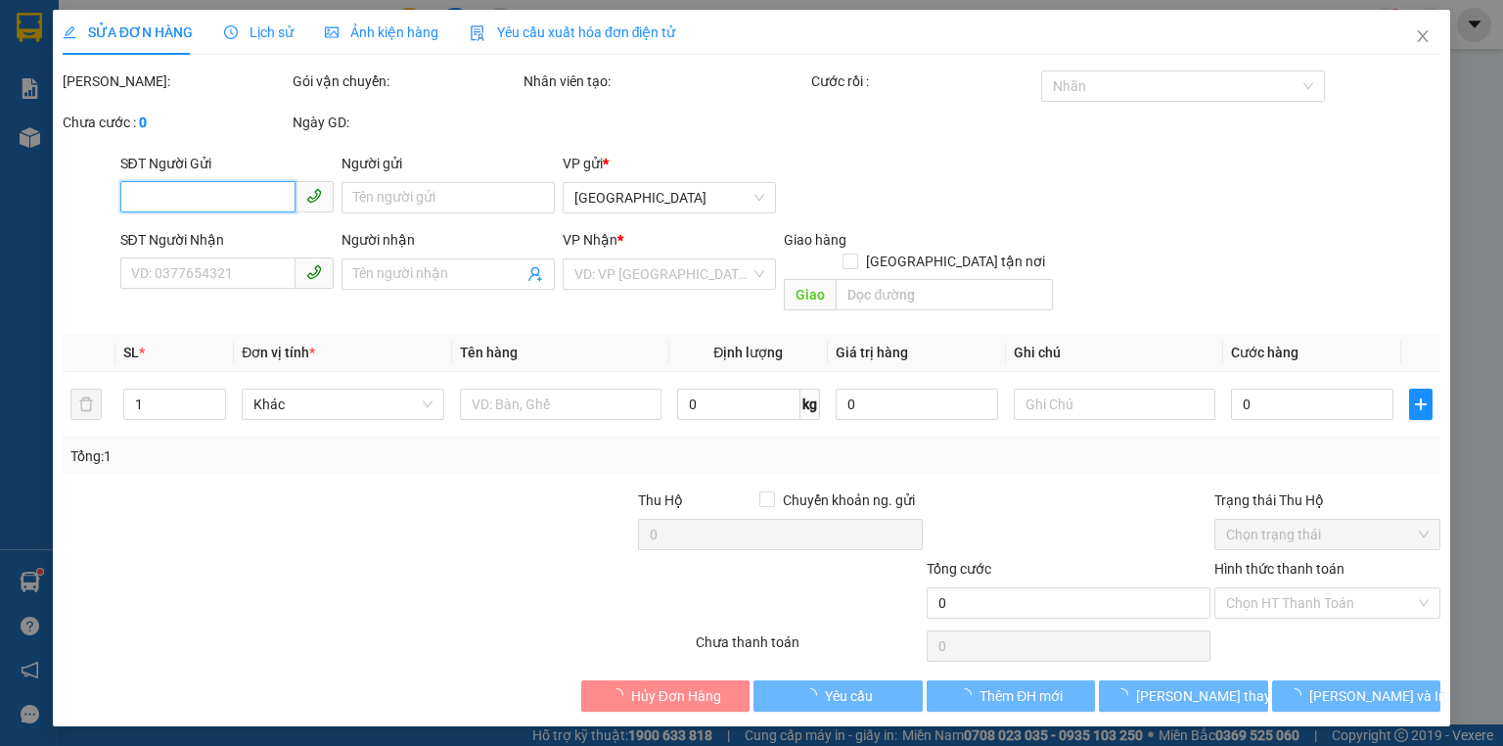
type input "09141410334"
type input "bưu điện [GEOGRAPHIC_DATA]"
type input "100.000"
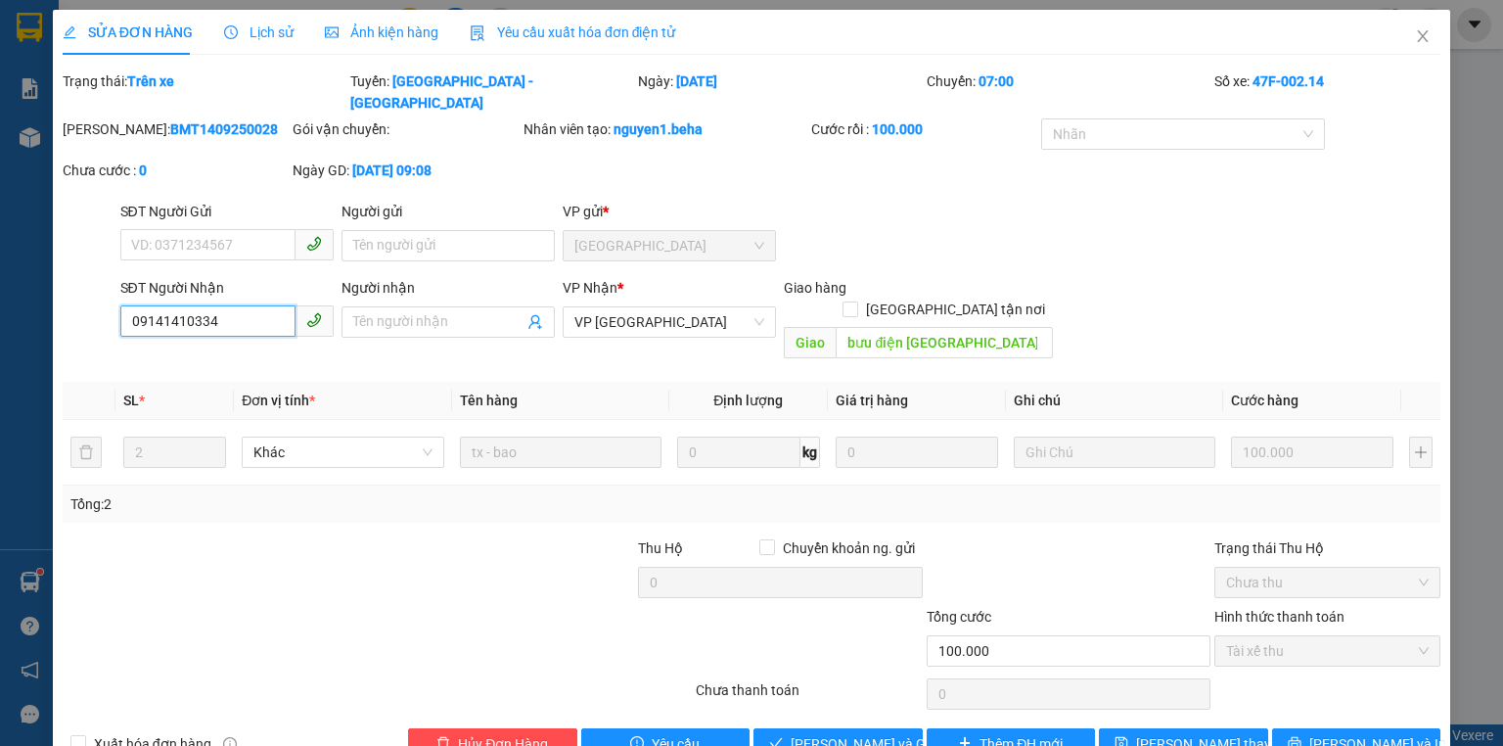
click at [182, 305] on input "09141410334" at bounding box center [207, 320] width 175 height 31
type input "0914140334"
click at [1181, 728] on button "[PERSON_NAME] thay đổi" at bounding box center [1183, 743] width 169 height 31
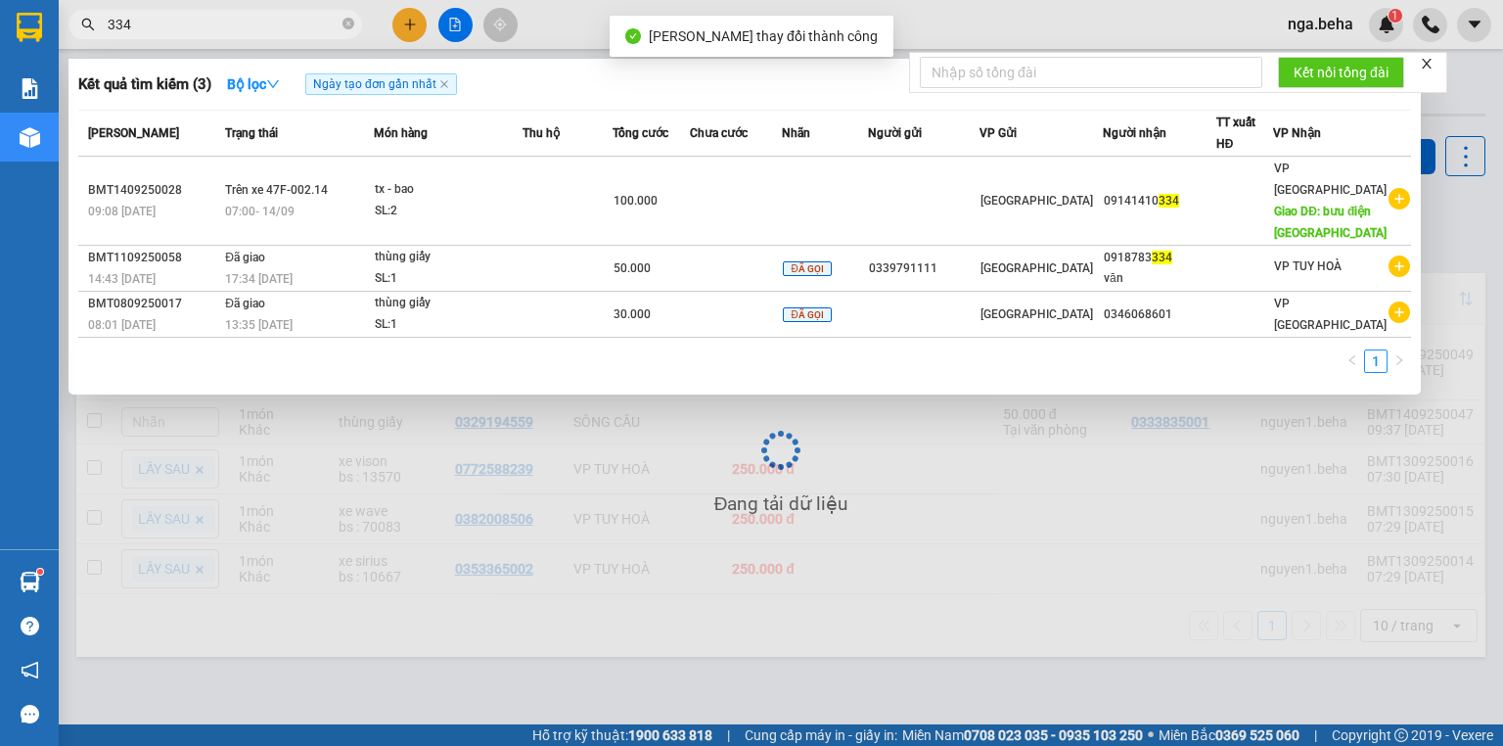
drag, startPoint x: 195, startPoint y: 9, endPoint x: 195, endPoint y: 23, distance: 14.7
click at [195, 8] on div "Kết quả tìm kiếm ( 3 ) Bộ lọc Ngày tạo đơn gần nhất Mã ĐH Trạng thái Món hàng T…" at bounding box center [191, 25] width 382 height 34
click at [195, 30] on input "334" at bounding box center [223, 25] width 231 height 22
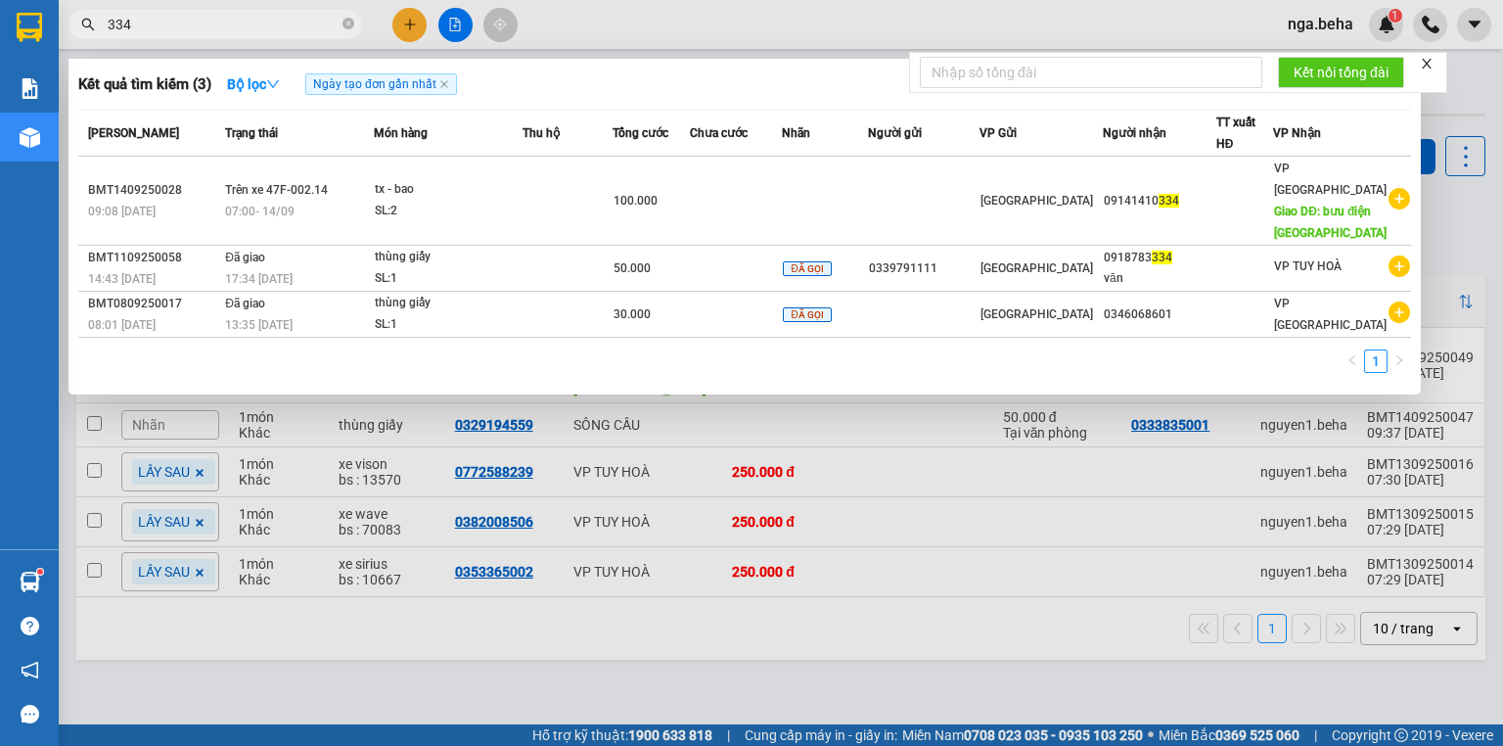
click at [270, 30] on input "334" at bounding box center [223, 25] width 231 height 22
paste input "0382008506"
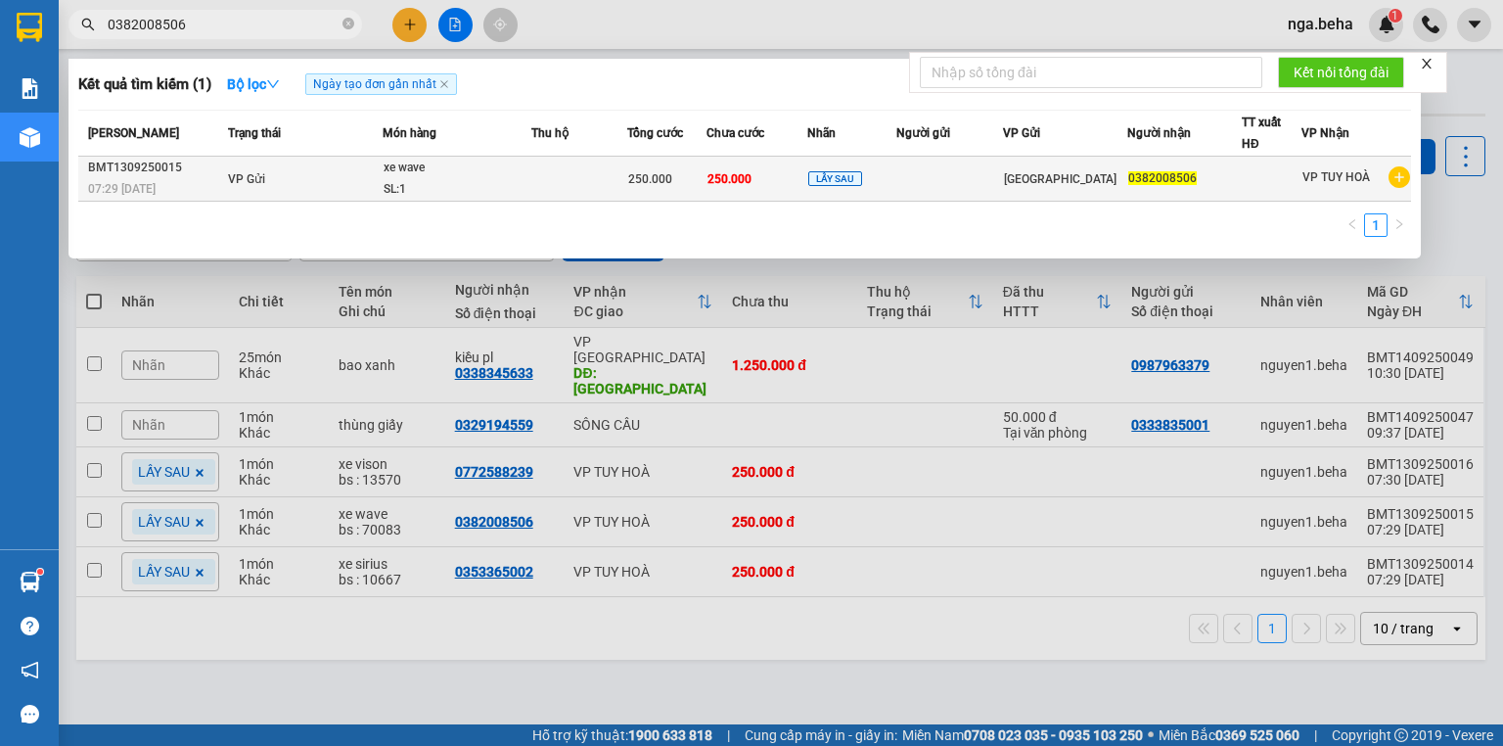
type input "0382008506"
click at [518, 163] on div "xe wave" at bounding box center [457, 169] width 147 height 22
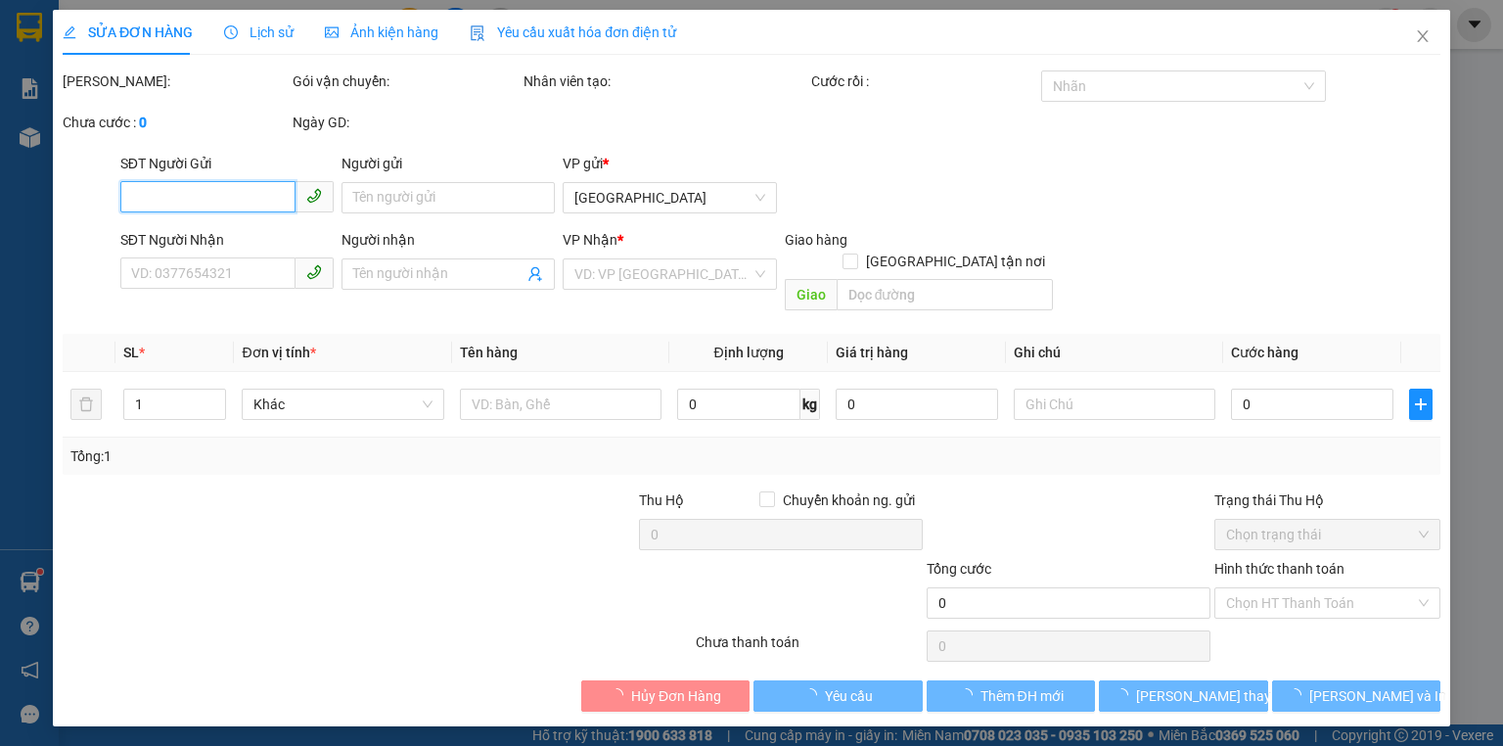
type input "0382008506"
type input "250.000"
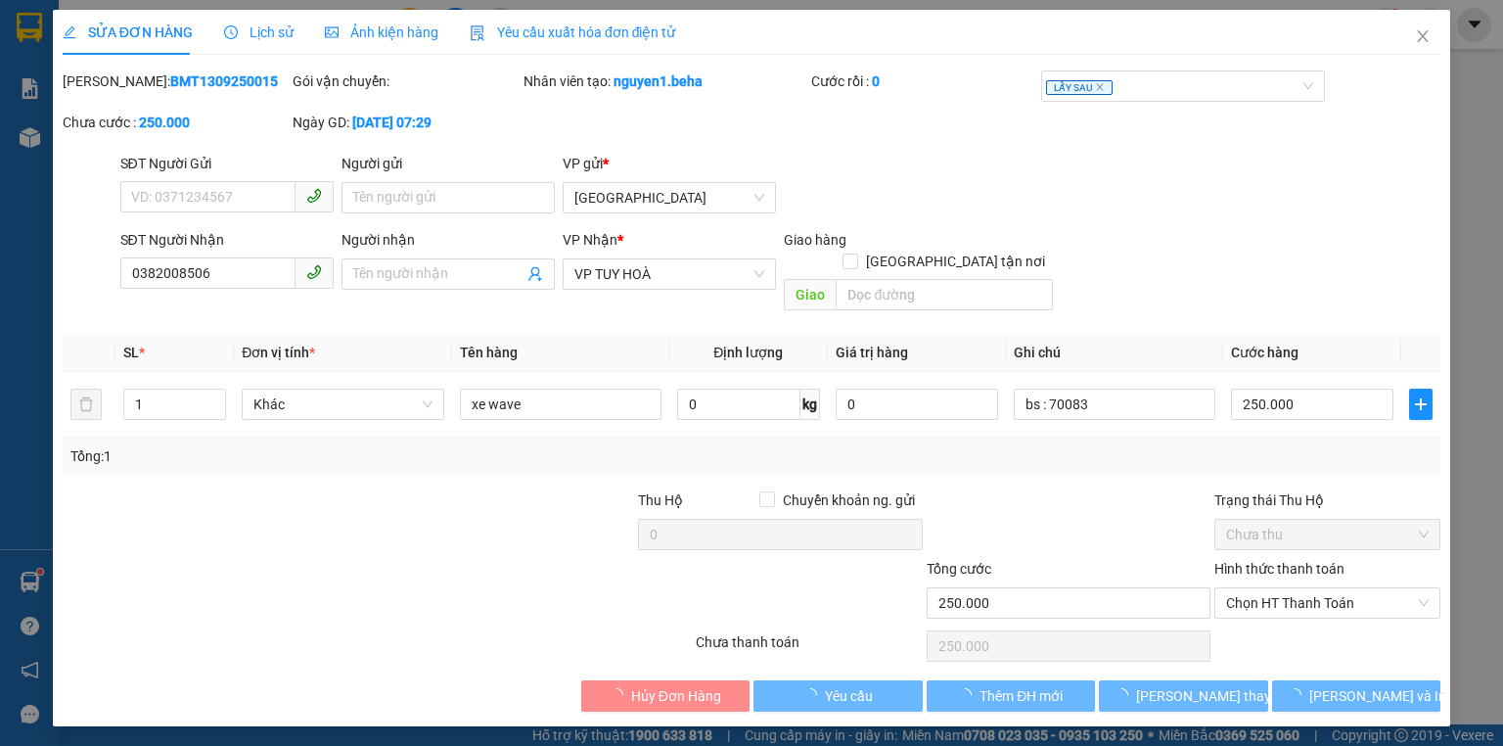
click at [381, 51] on div "Ảnh kiện hàng" at bounding box center [382, 32] width 114 height 45
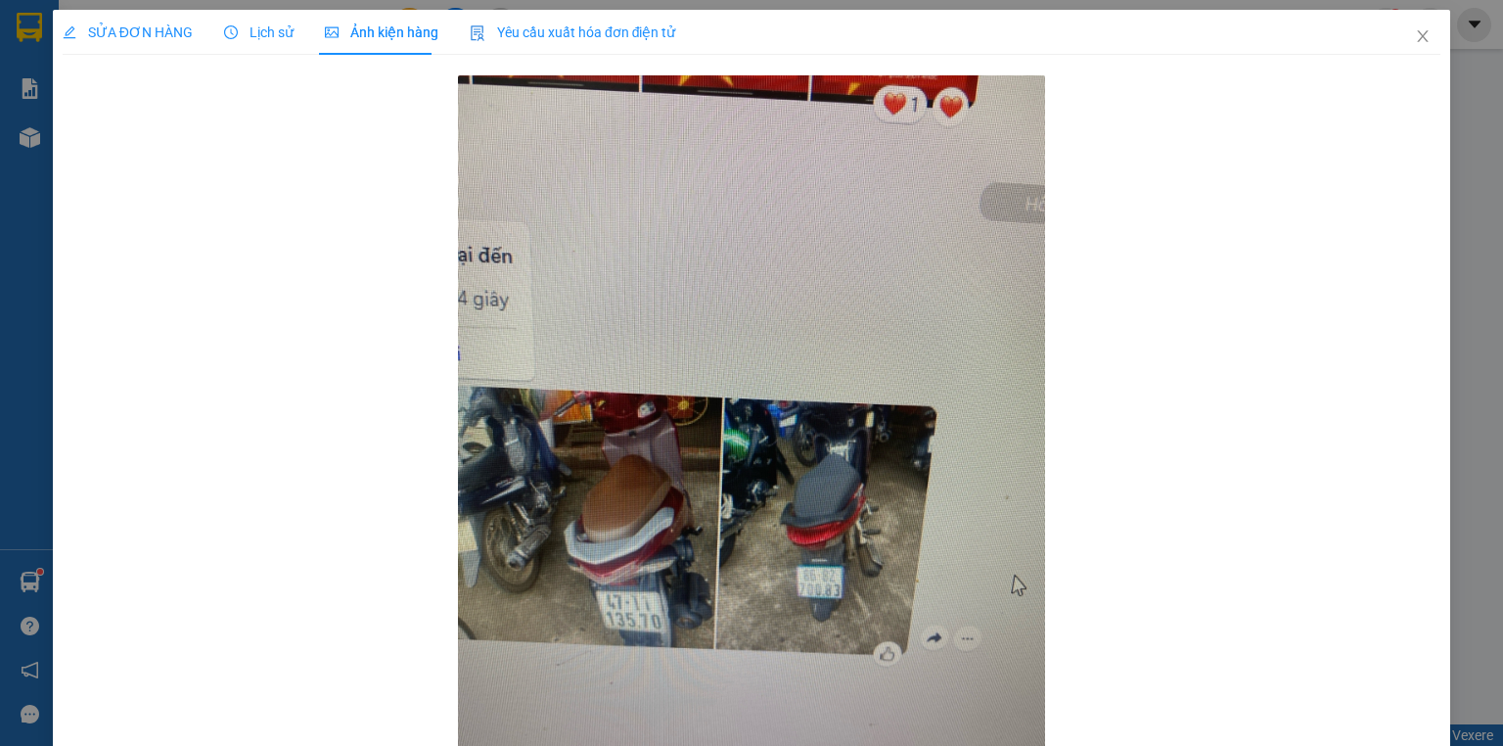
click at [278, 34] on span "Lịch sử" at bounding box center [258, 32] width 69 height 16
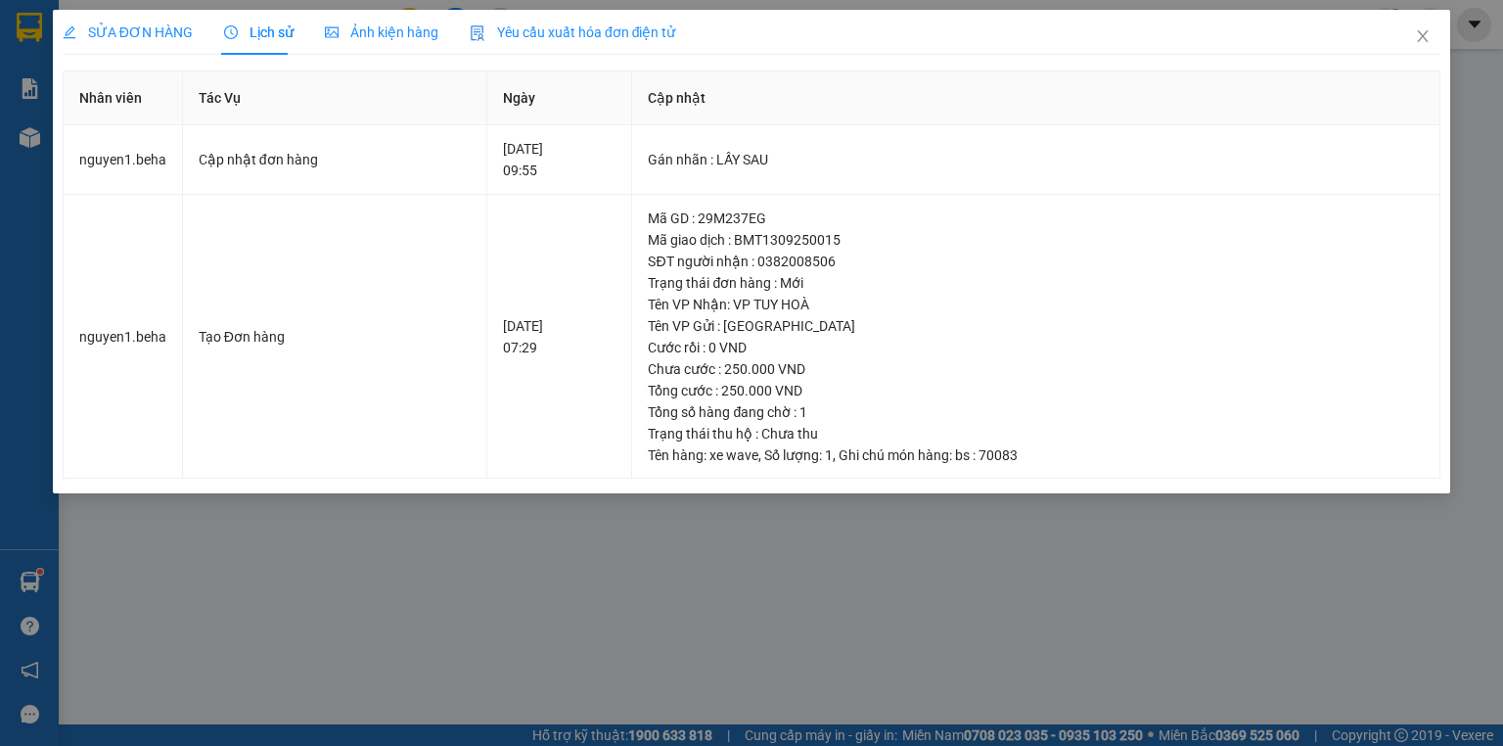
click at [300, 32] on div "SỬA ĐƠN HÀNG Lịch sử Ảnh kiện hàng Yêu cầu xuất hóa đơn điện tử" at bounding box center [370, 32] width 614 height 45
click at [335, 32] on span "Ảnh kiện hàng" at bounding box center [382, 32] width 114 height 16
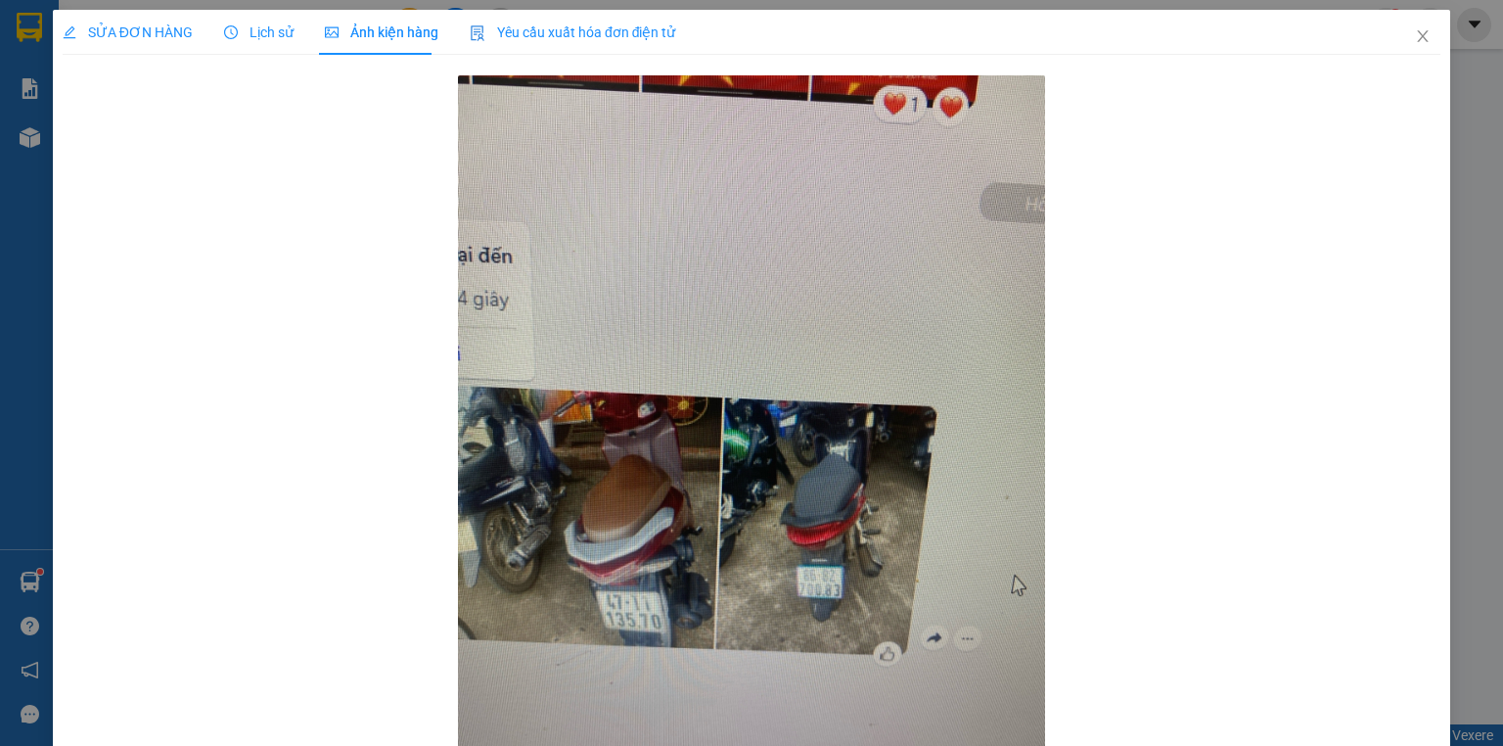
click at [179, 31] on span "SỬA ĐƠN HÀNG" at bounding box center [128, 32] width 130 height 16
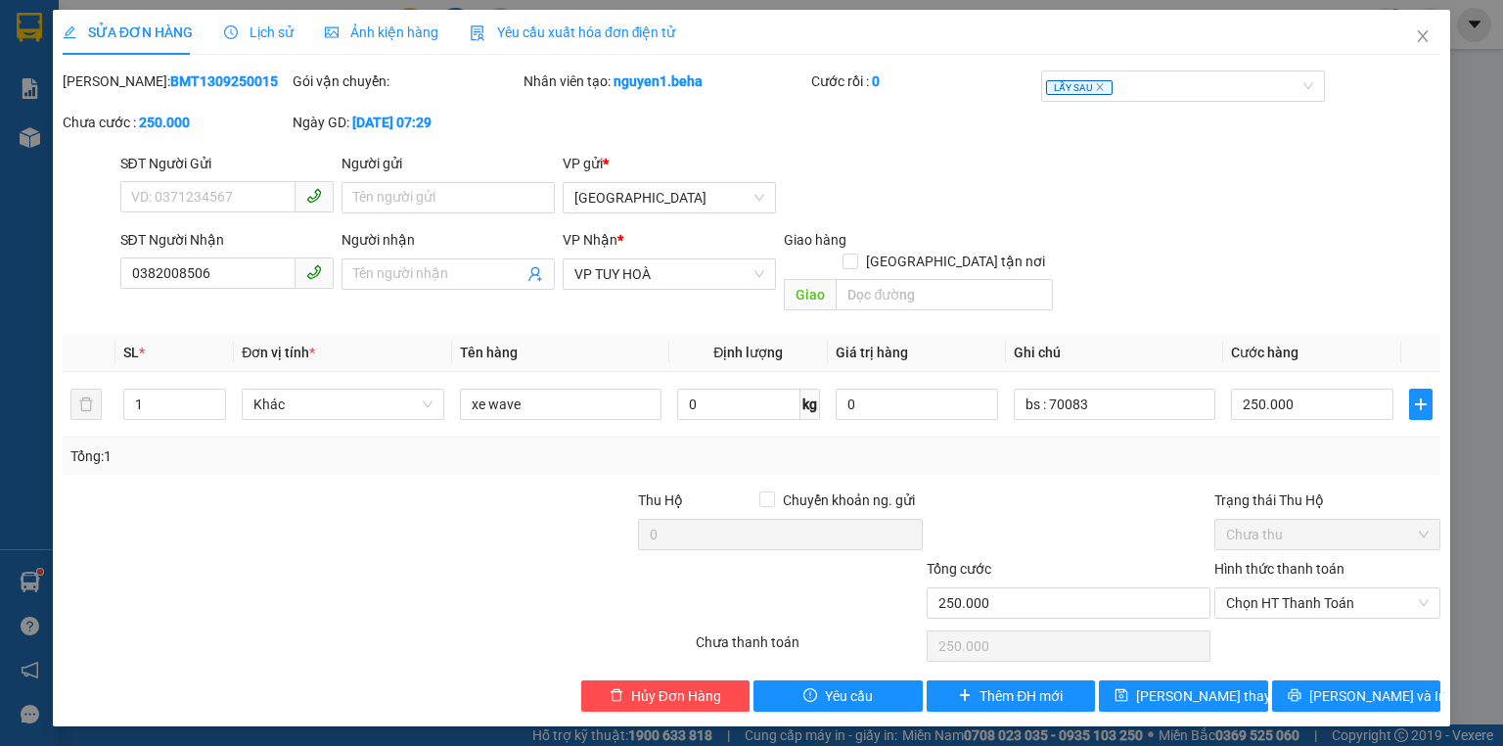
click at [404, 48] on div "Ảnh kiện hàng" at bounding box center [382, 32] width 114 height 45
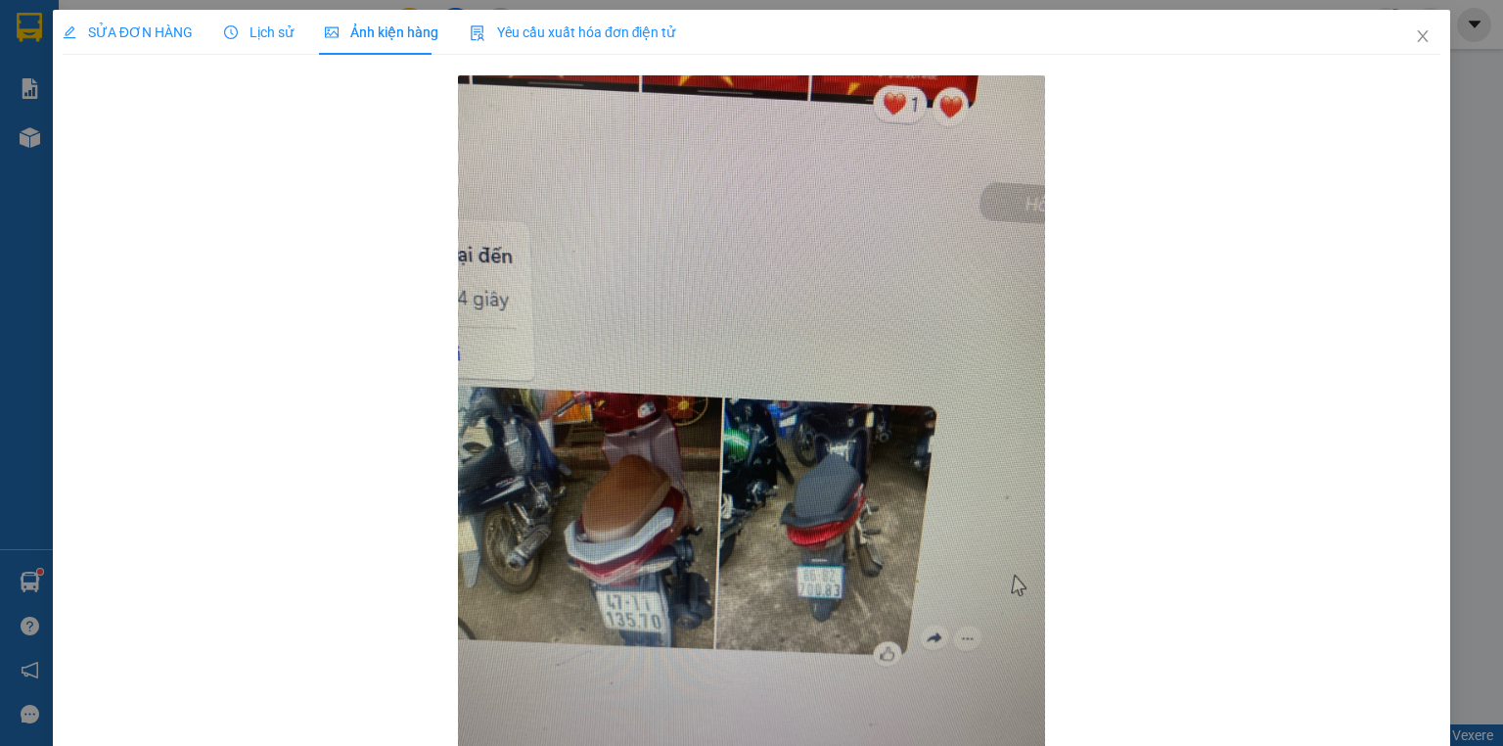
click at [142, 39] on span "SỬA ĐƠN HÀNG" at bounding box center [128, 32] width 130 height 16
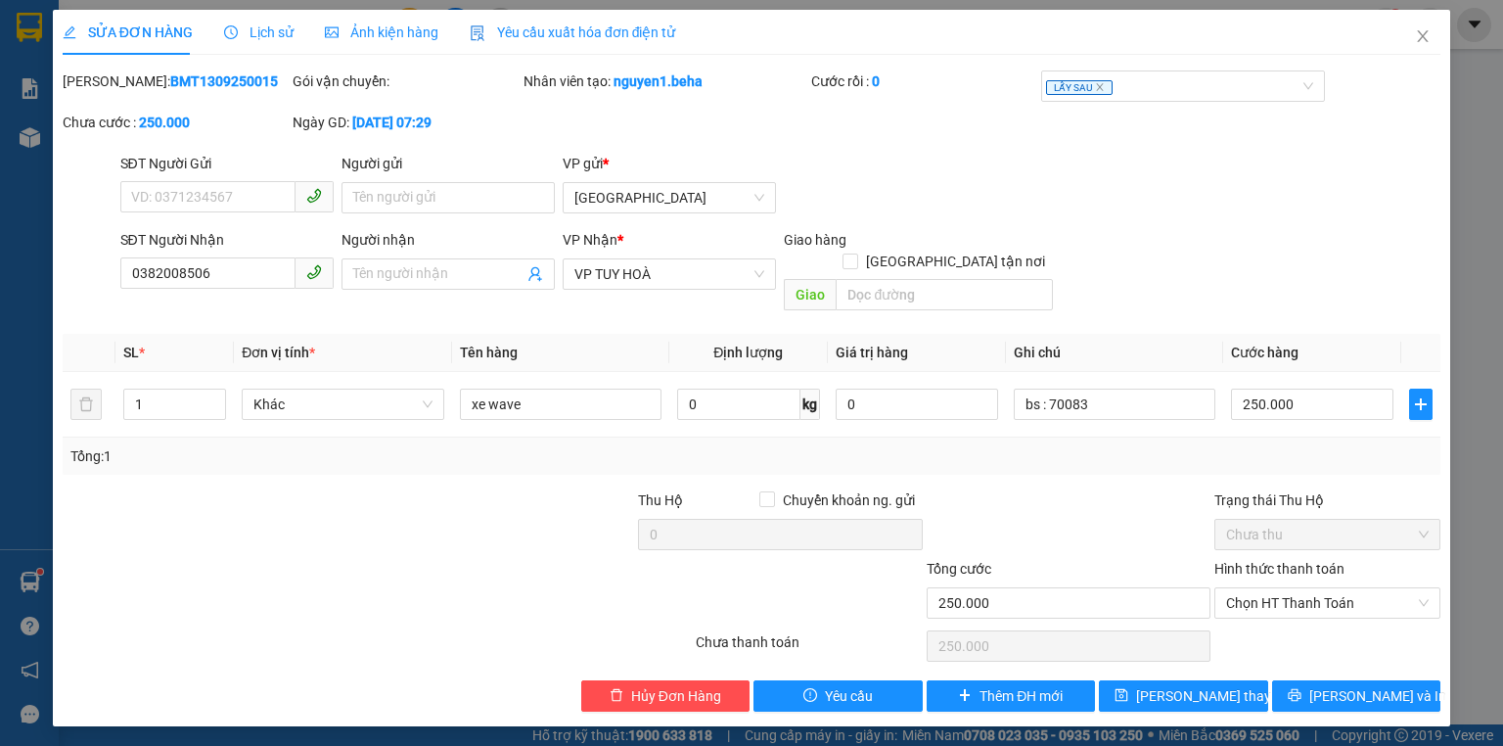
click at [389, 27] on span "Ảnh kiện hàng" at bounding box center [382, 32] width 114 height 16
